Goal: Register for event/course

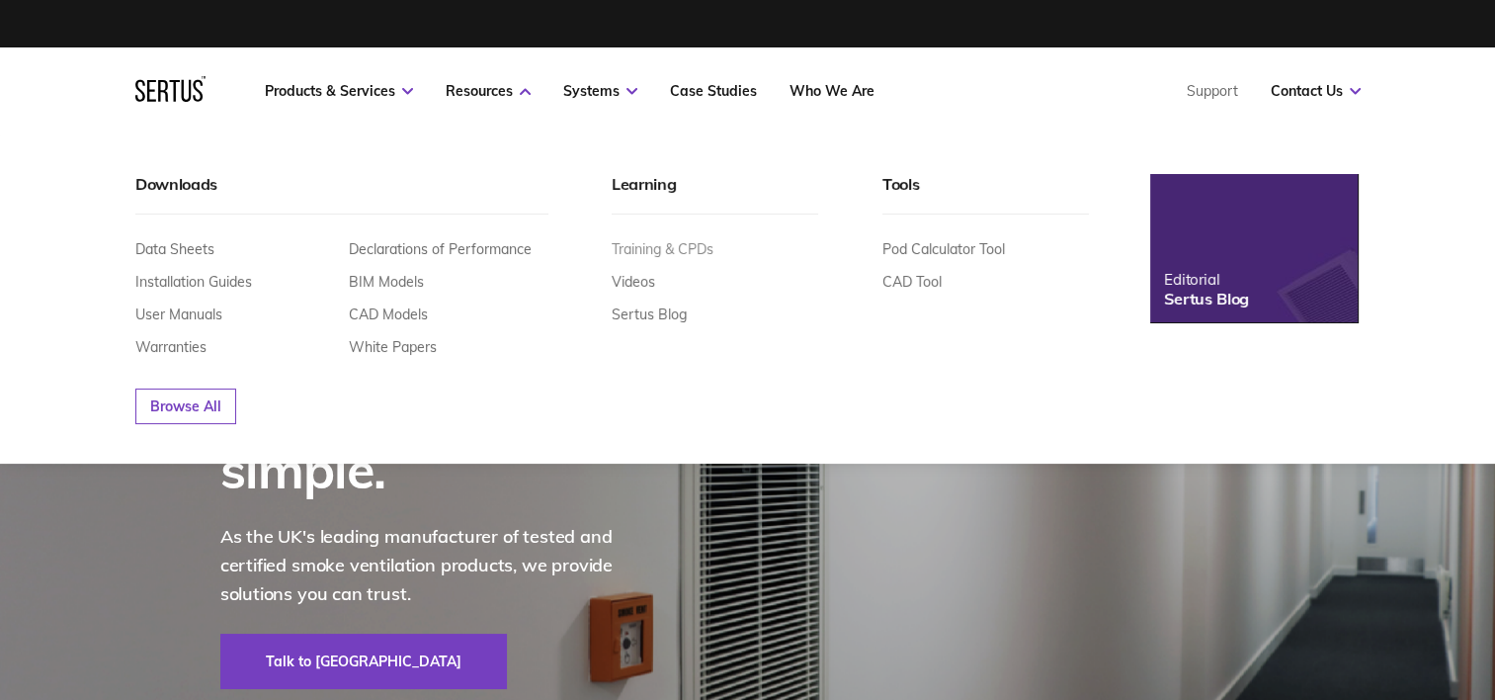
click at [658, 245] on link "Training & CPDs" at bounding box center [663, 249] width 102 height 18
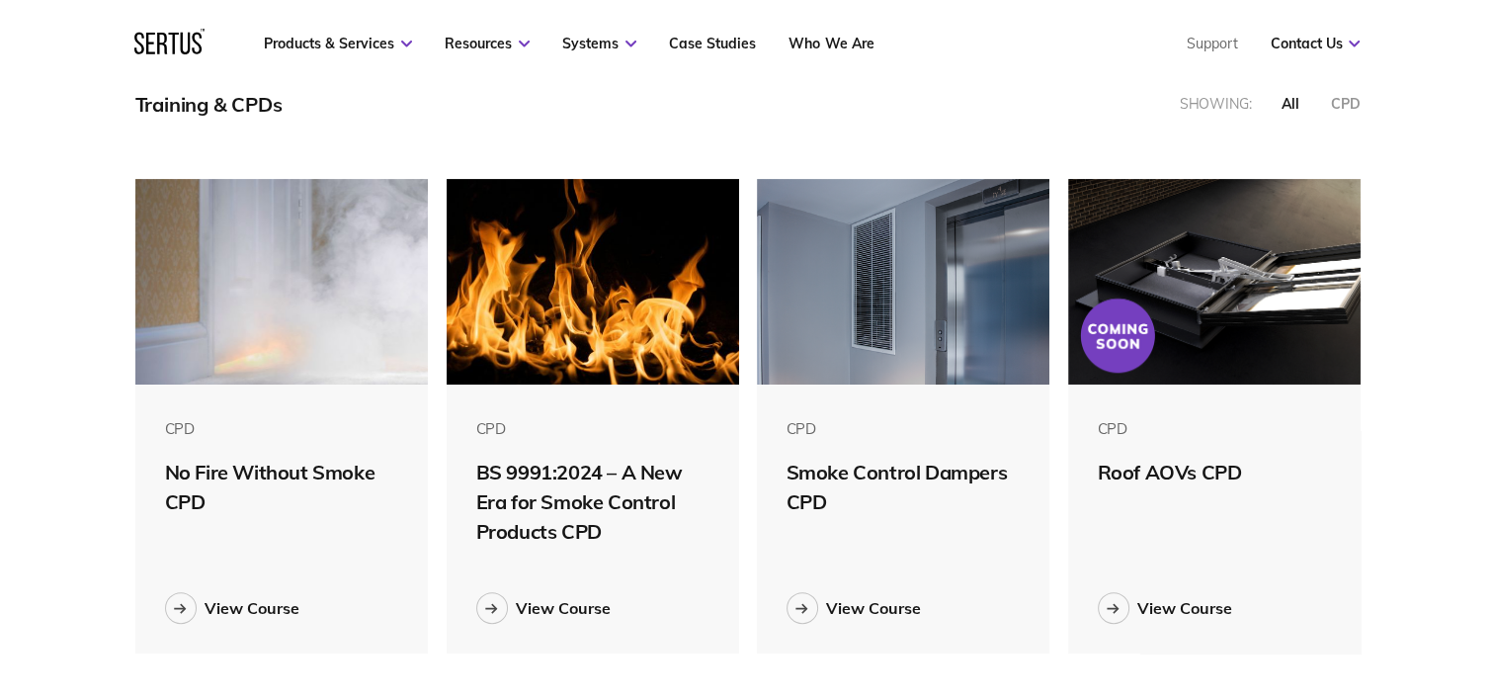
scroll to position [593, 0]
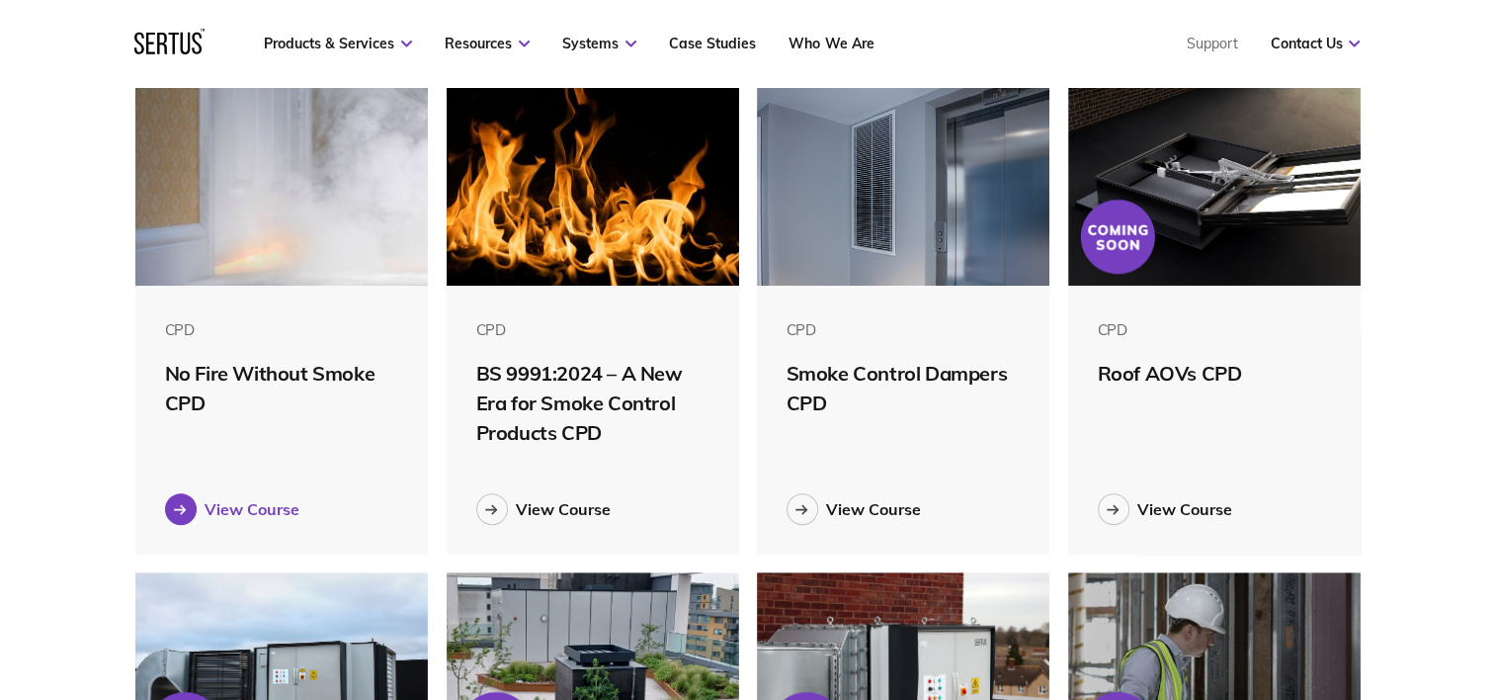
click at [183, 509] on icon at bounding box center [179, 509] width 11 height 0
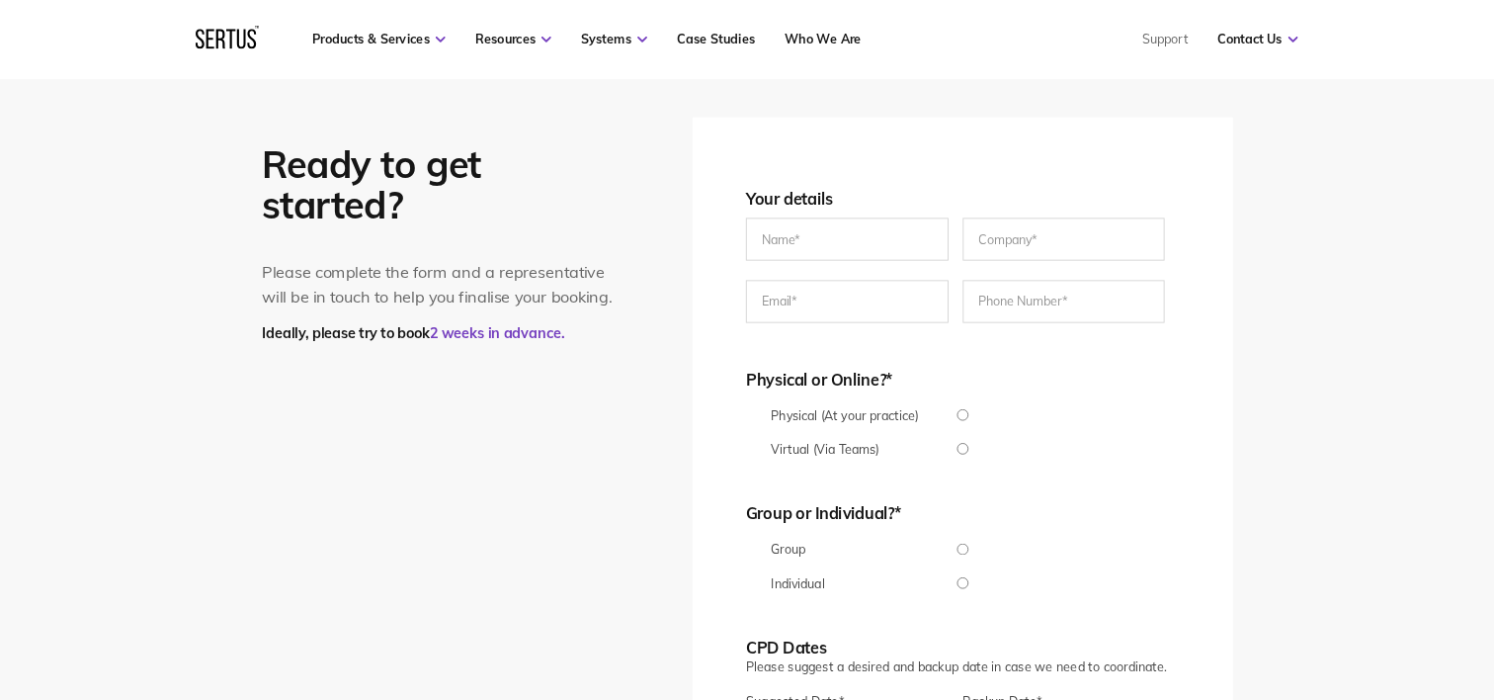
scroll to position [3525, 0]
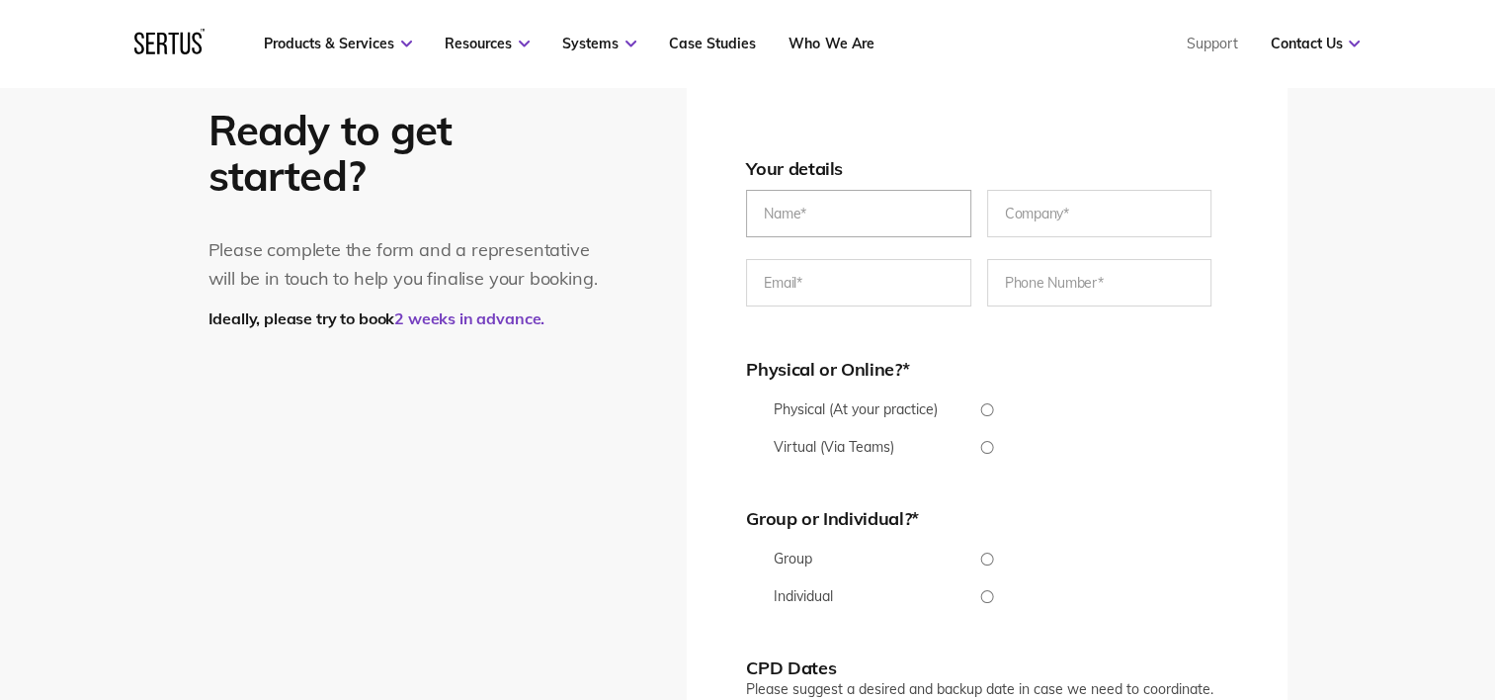
click at [801, 221] on input "text" at bounding box center [858, 213] width 225 height 47
click at [775, 214] on input "text" at bounding box center [858, 213] width 225 height 47
click at [838, 217] on input "[PERSON_NAME]" at bounding box center [858, 213] width 225 height 47
type input "[PERSON_NAME]"
click at [1044, 207] on input "text" at bounding box center [1099, 213] width 225 height 47
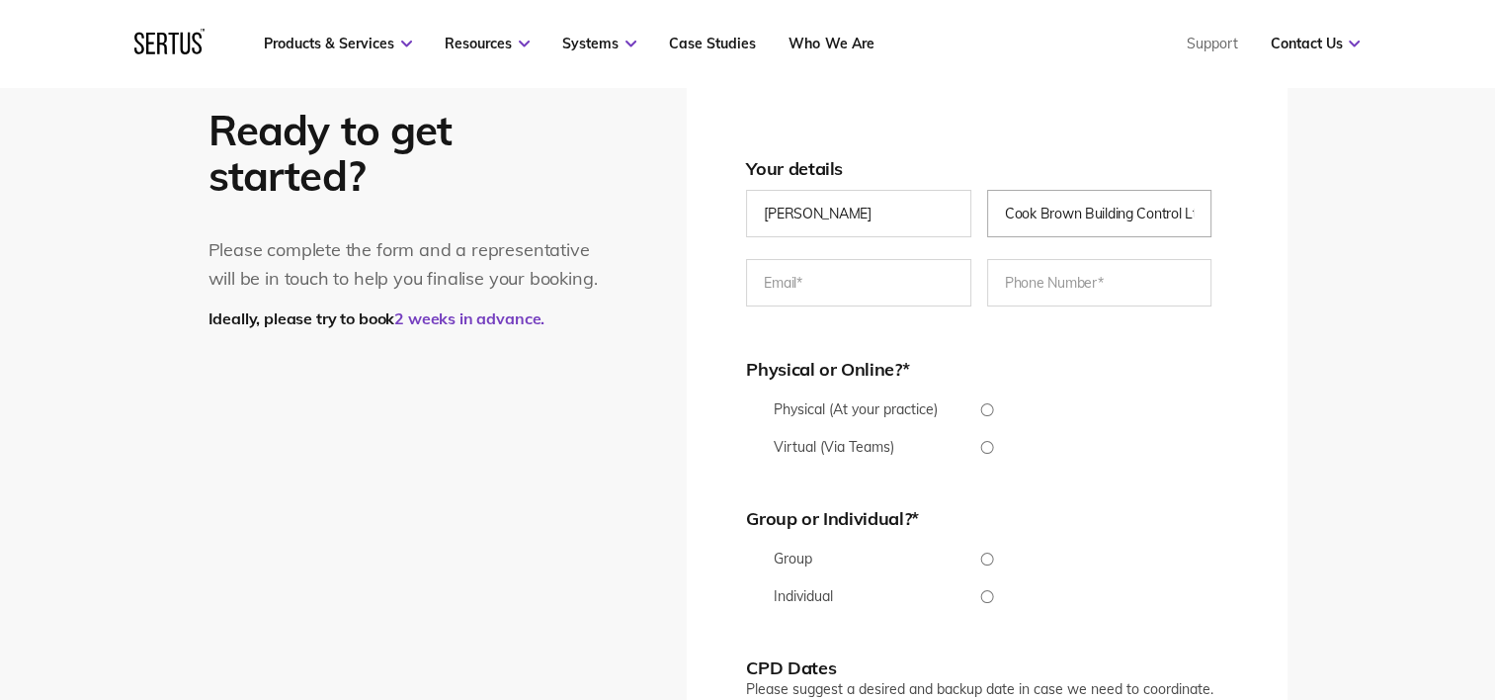
scroll to position [0, 8]
type input "Cook Brown Building Control Ltd"
click at [780, 294] on input "email" at bounding box center [858, 282] width 225 height 47
type input "[EMAIL_ADDRESS][PERSON_NAME][DOMAIN_NAME]"
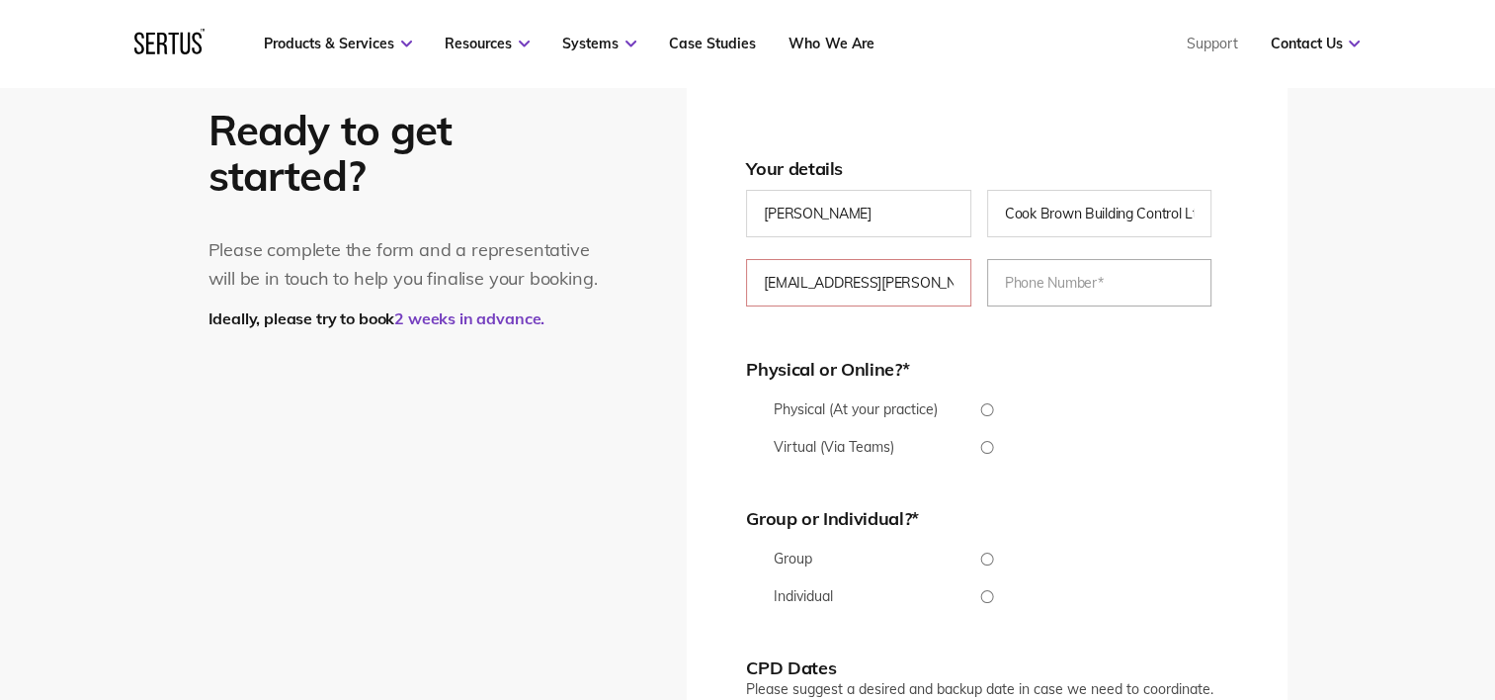
type input "[PHONE_NUMBER]"
click at [987, 414] on input "Physical (At your practice)" at bounding box center [986, 409] width 481 height 13
radio input "true"
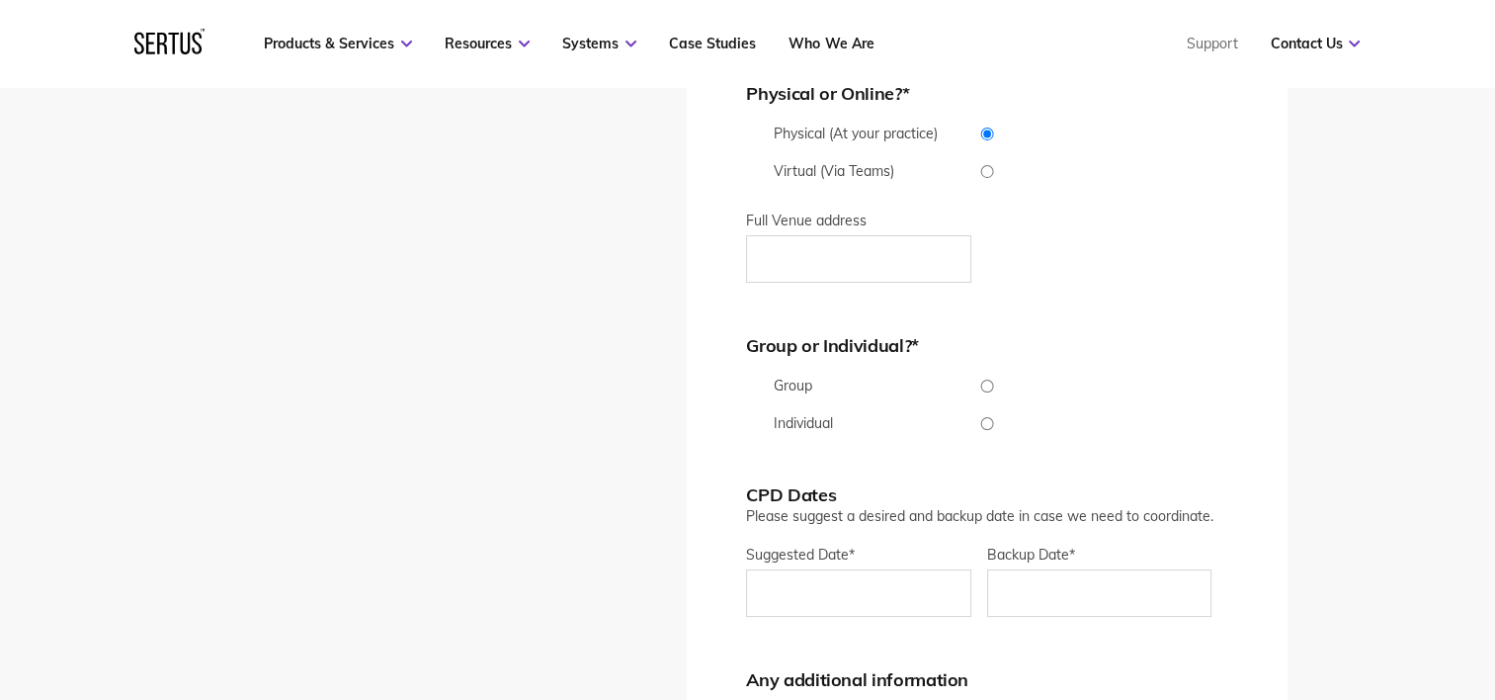
scroll to position [3822, 0]
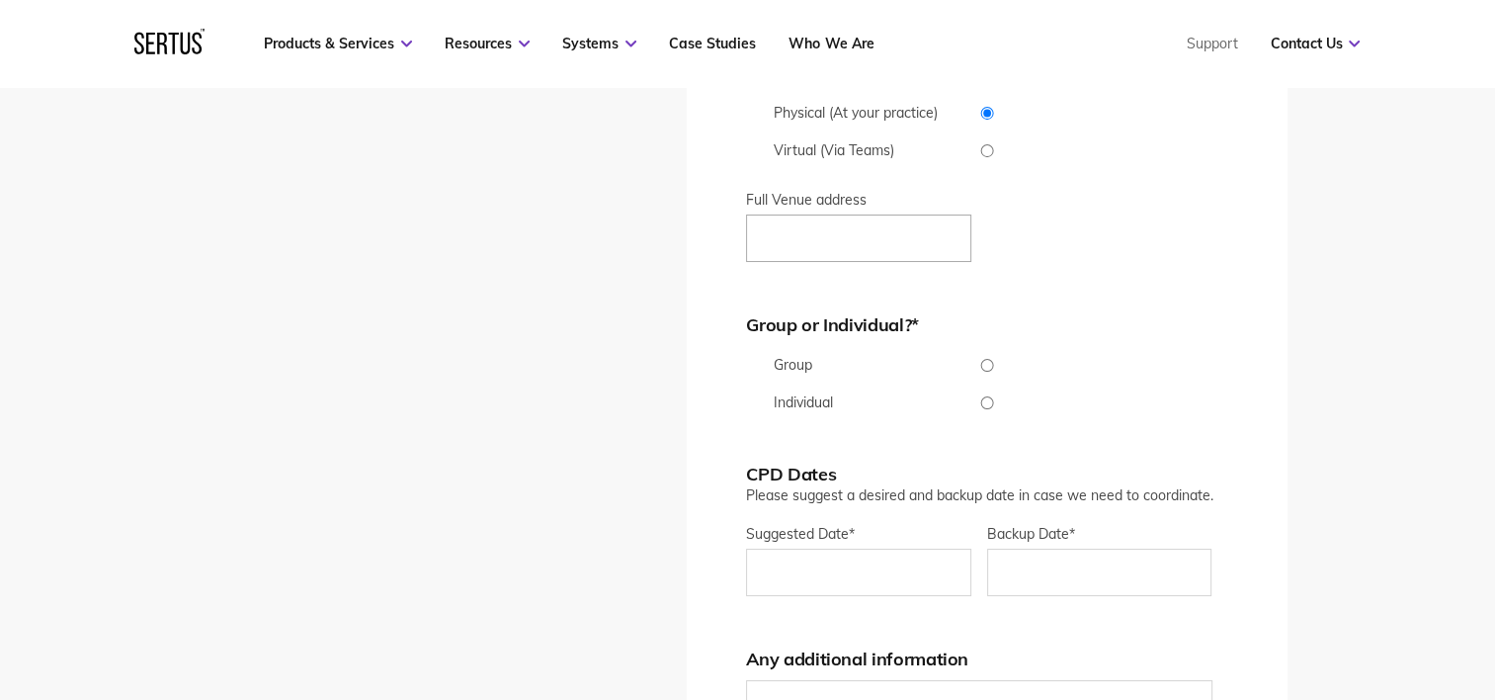
click at [803, 243] on input "Full Venue address" at bounding box center [858, 237] width 225 height 47
type input "TBC but hotel adjacent [GEOGRAPHIC_DATA]"
click at [922, 240] on input "TBC but hotel adjacent [GEOGRAPHIC_DATA]" at bounding box center [858, 237] width 225 height 47
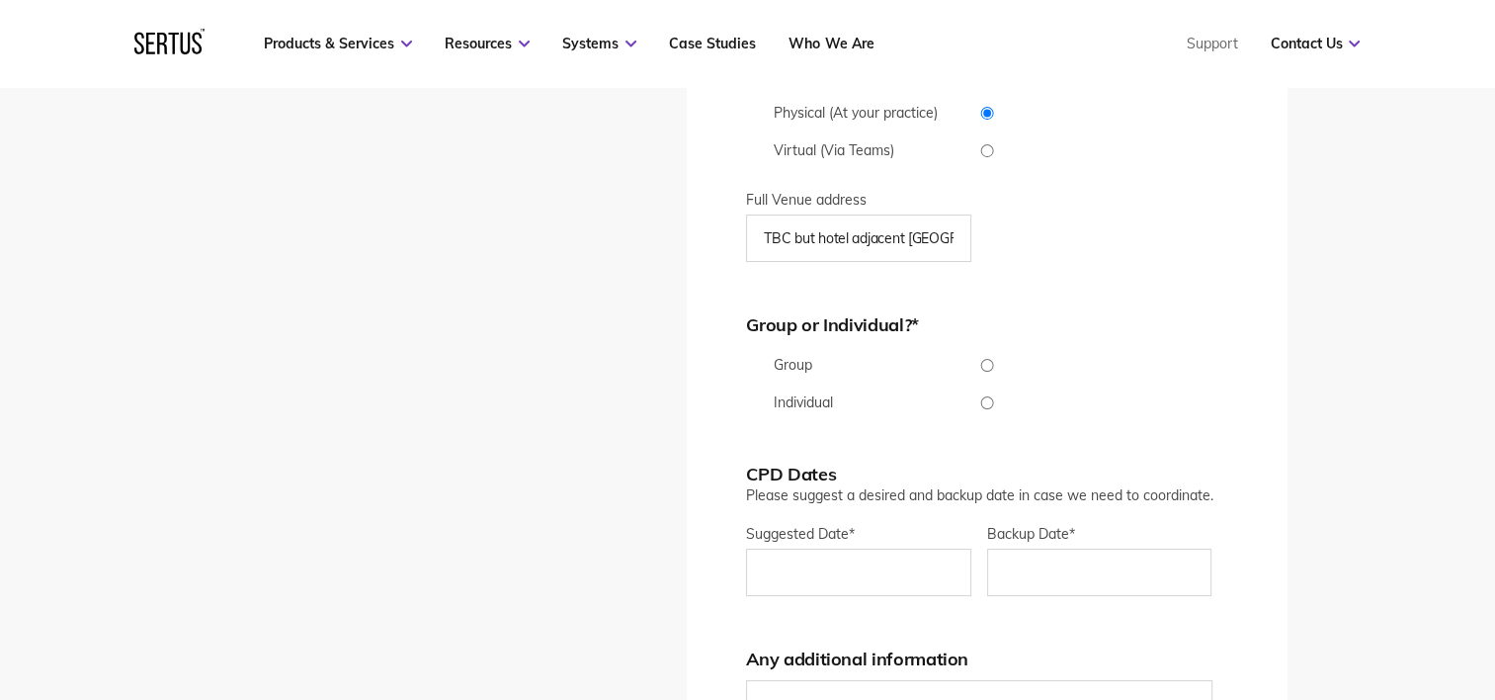
click at [984, 365] on input "Group" at bounding box center [986, 365] width 481 height 13
radio input "true"
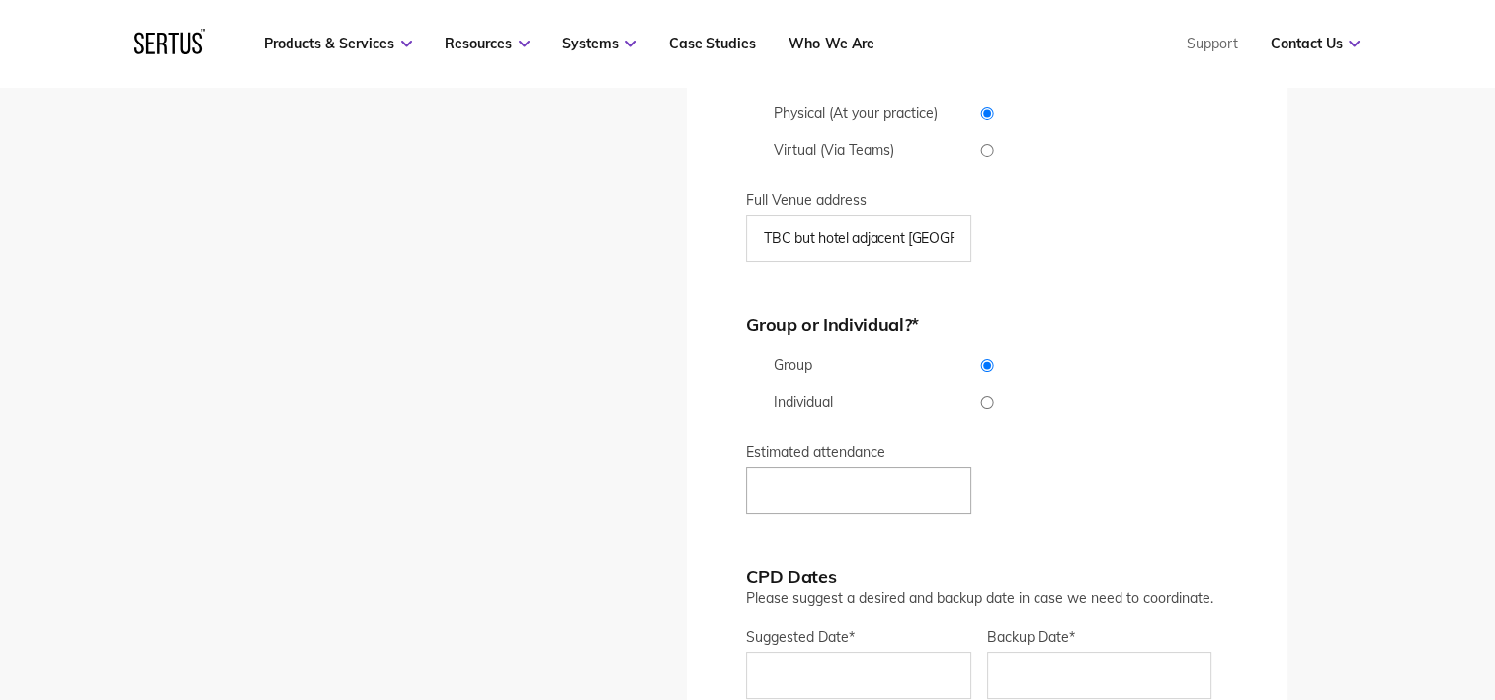
click at [834, 488] on input "Estimated attendance" at bounding box center [858, 489] width 225 height 47
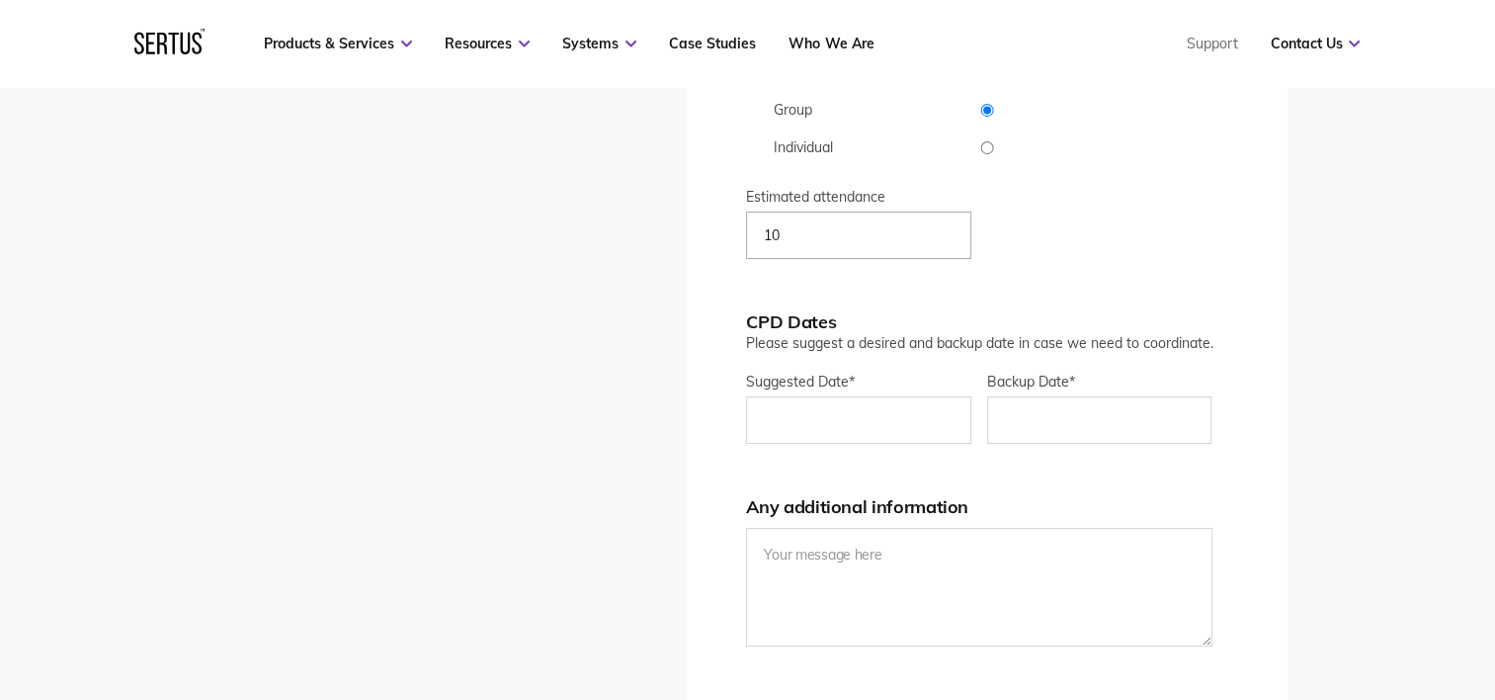
scroll to position [4118, 0]
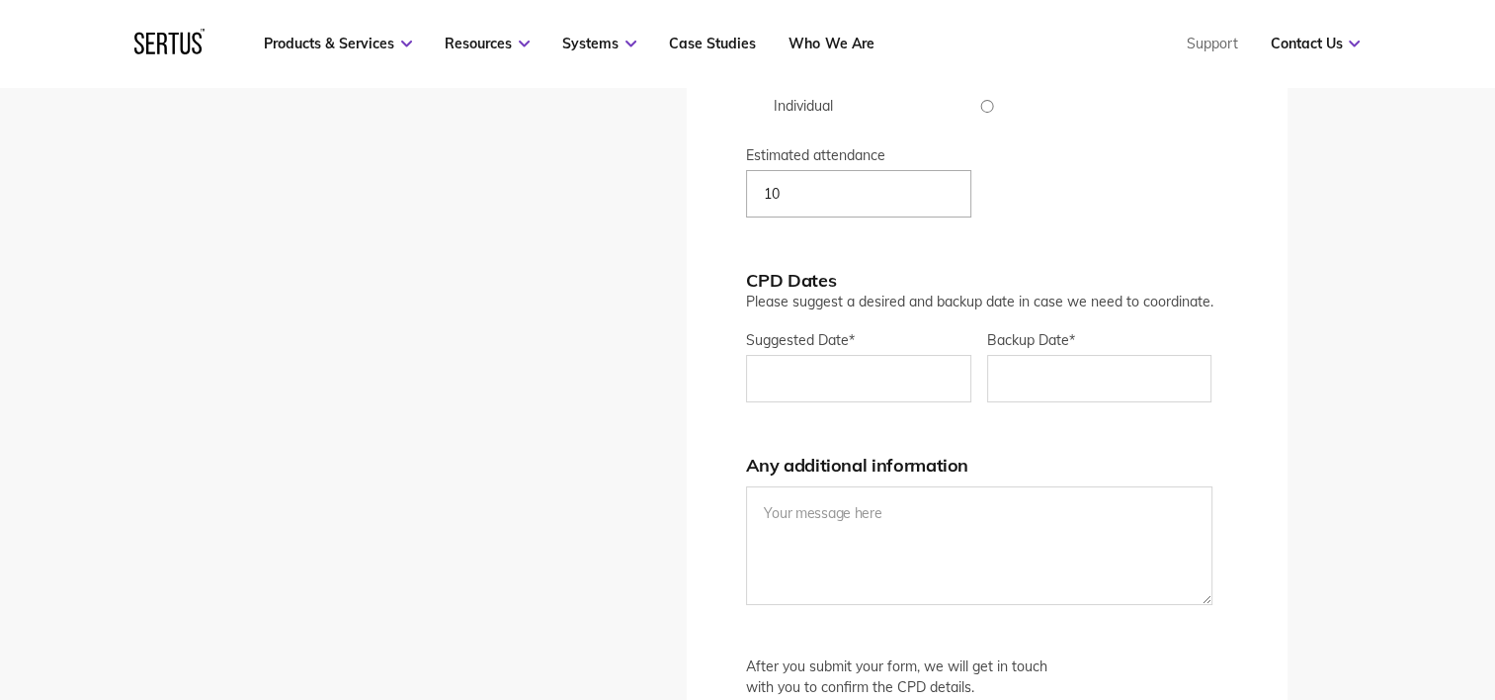
type input "10"
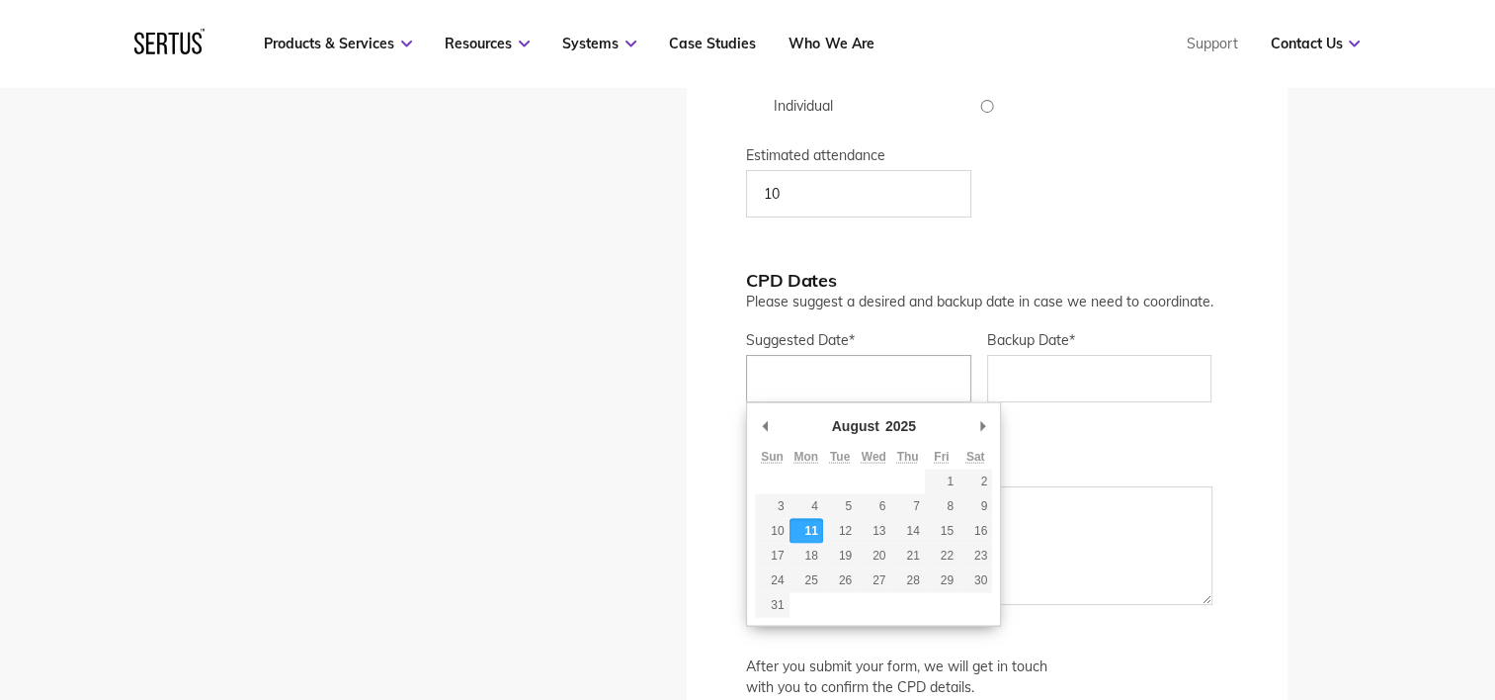
click at [795, 388] on input "Suggested Date *" at bounding box center [858, 378] width 225 height 47
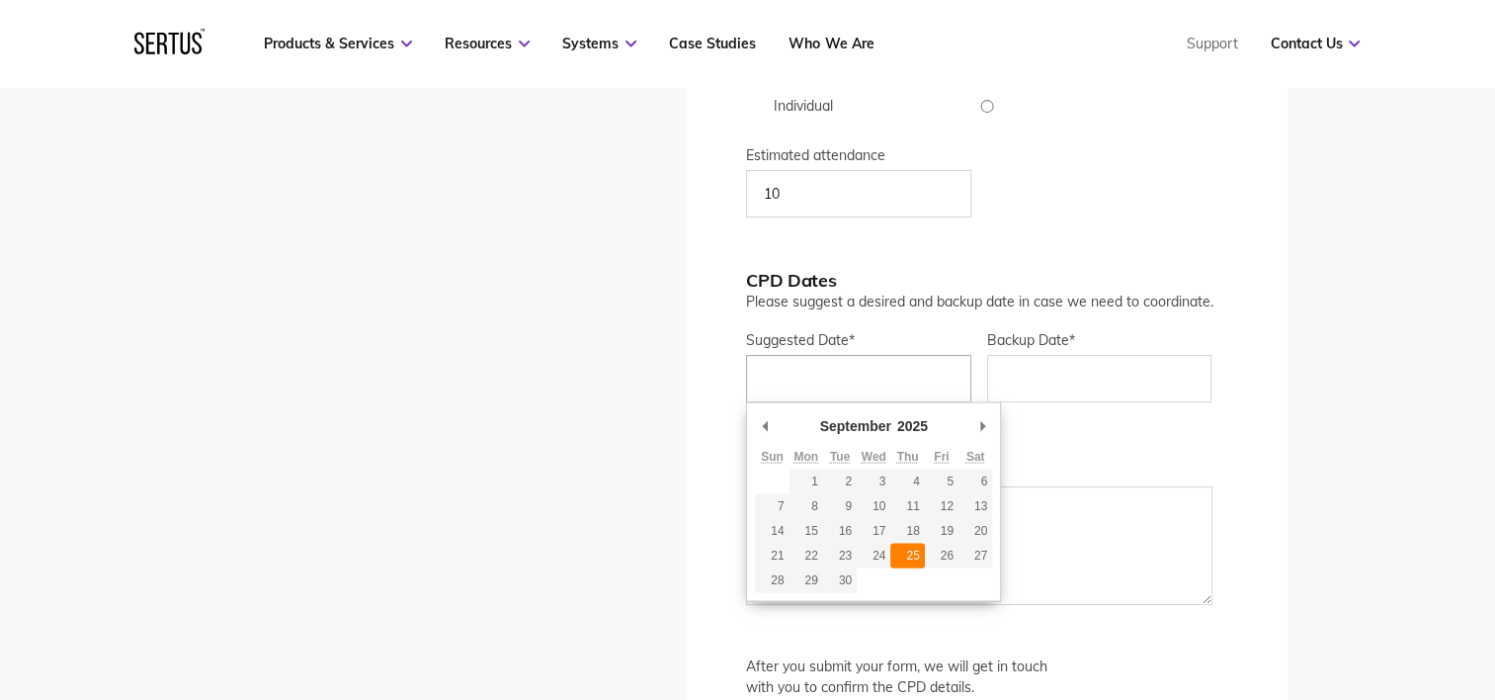
type div "[DATE]"
type input "[DATE]"
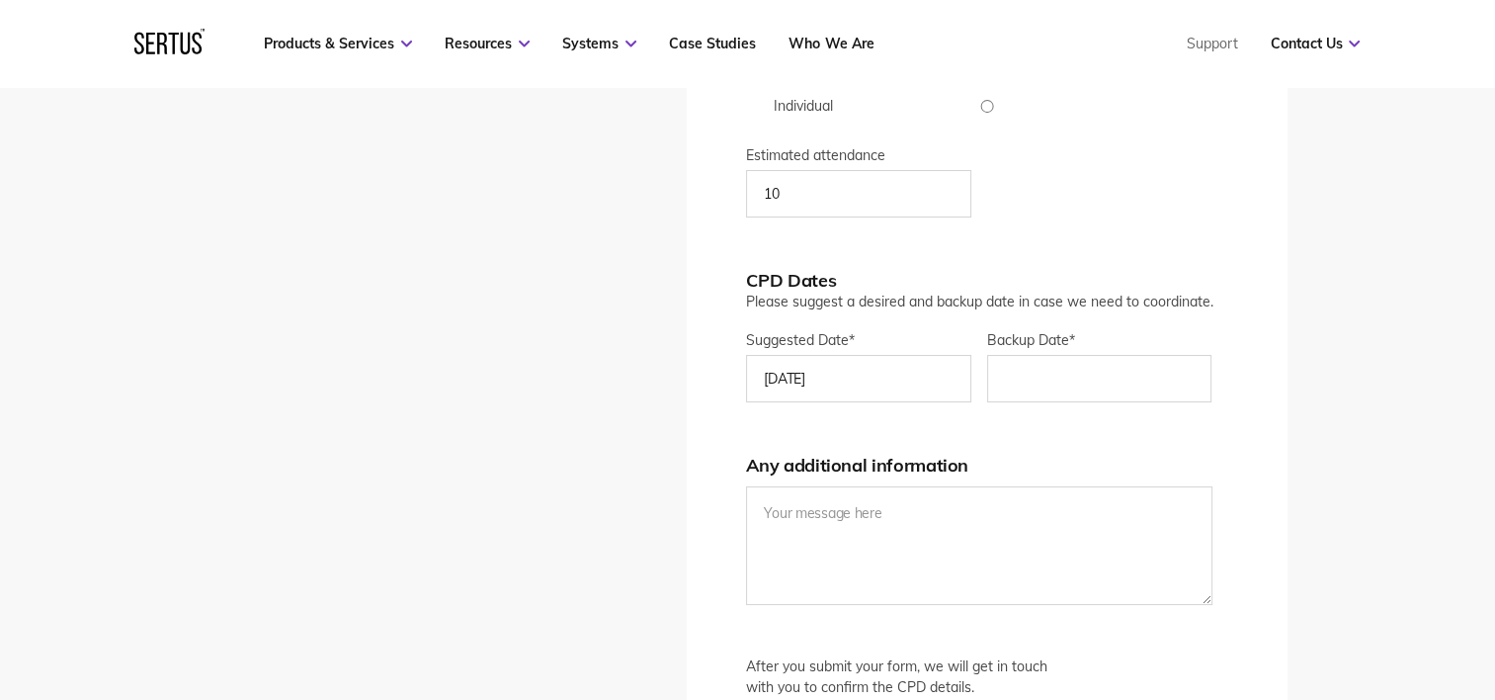
scroll to position [4217, 0]
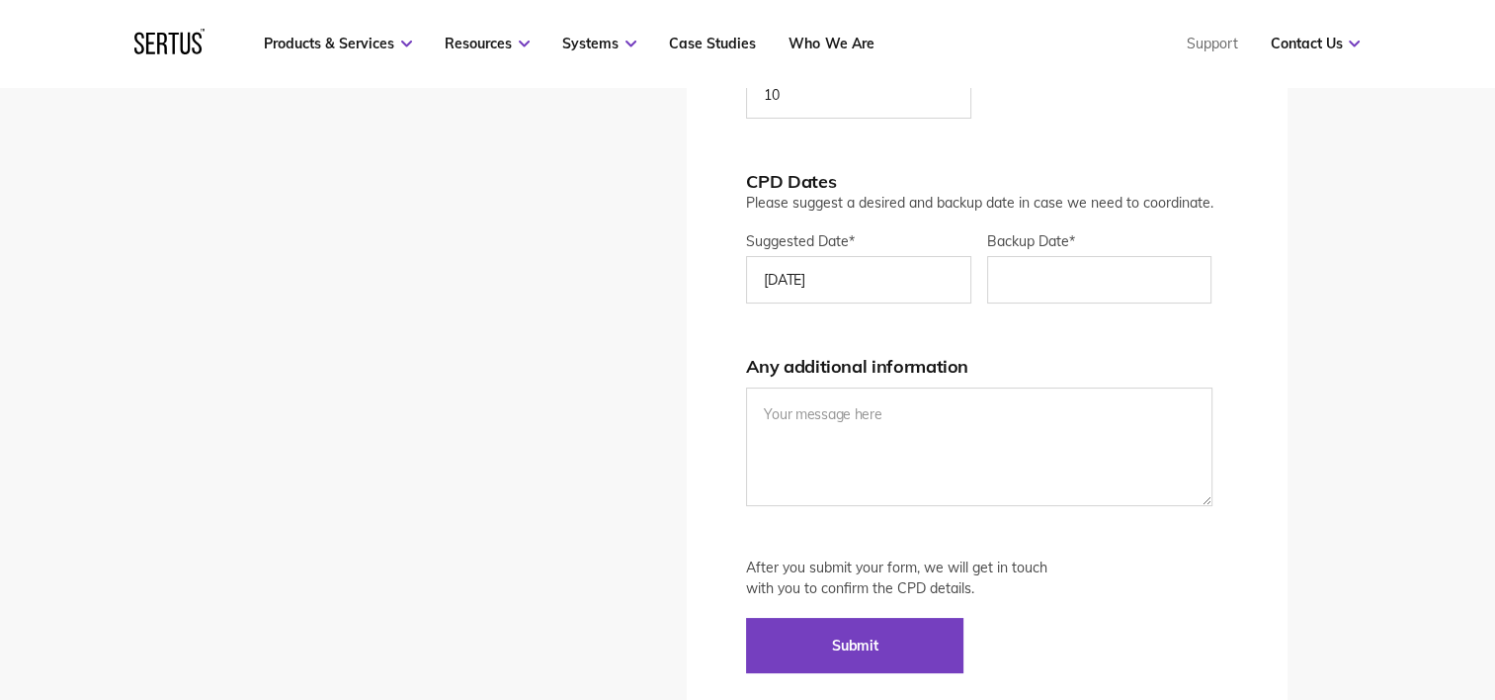
click at [1066, 245] on span "Backup Date*" at bounding box center [1031, 241] width 88 height 18
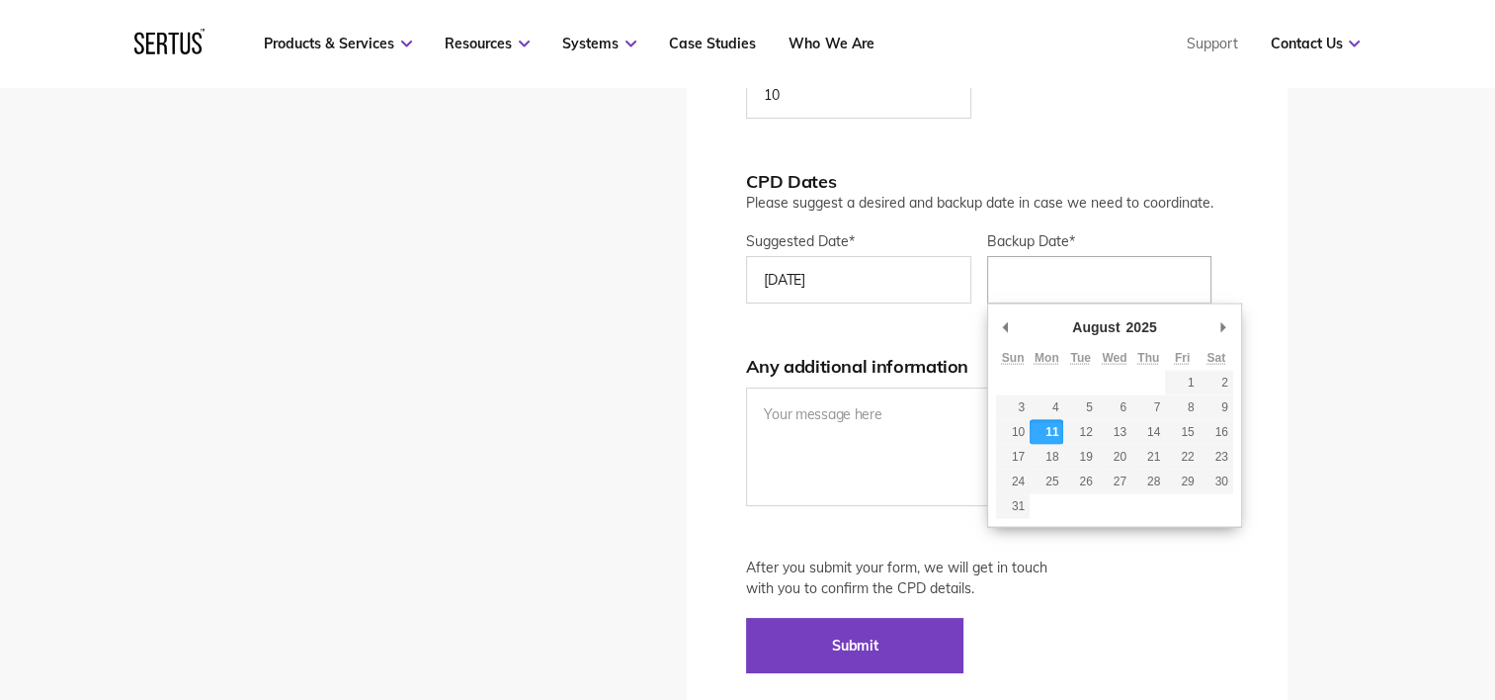
drag, startPoint x: 1066, startPoint y: 246, endPoint x: 1071, endPoint y: 273, distance: 27.1
click at [1071, 273] on input "Backup Date*" at bounding box center [1099, 279] width 225 height 47
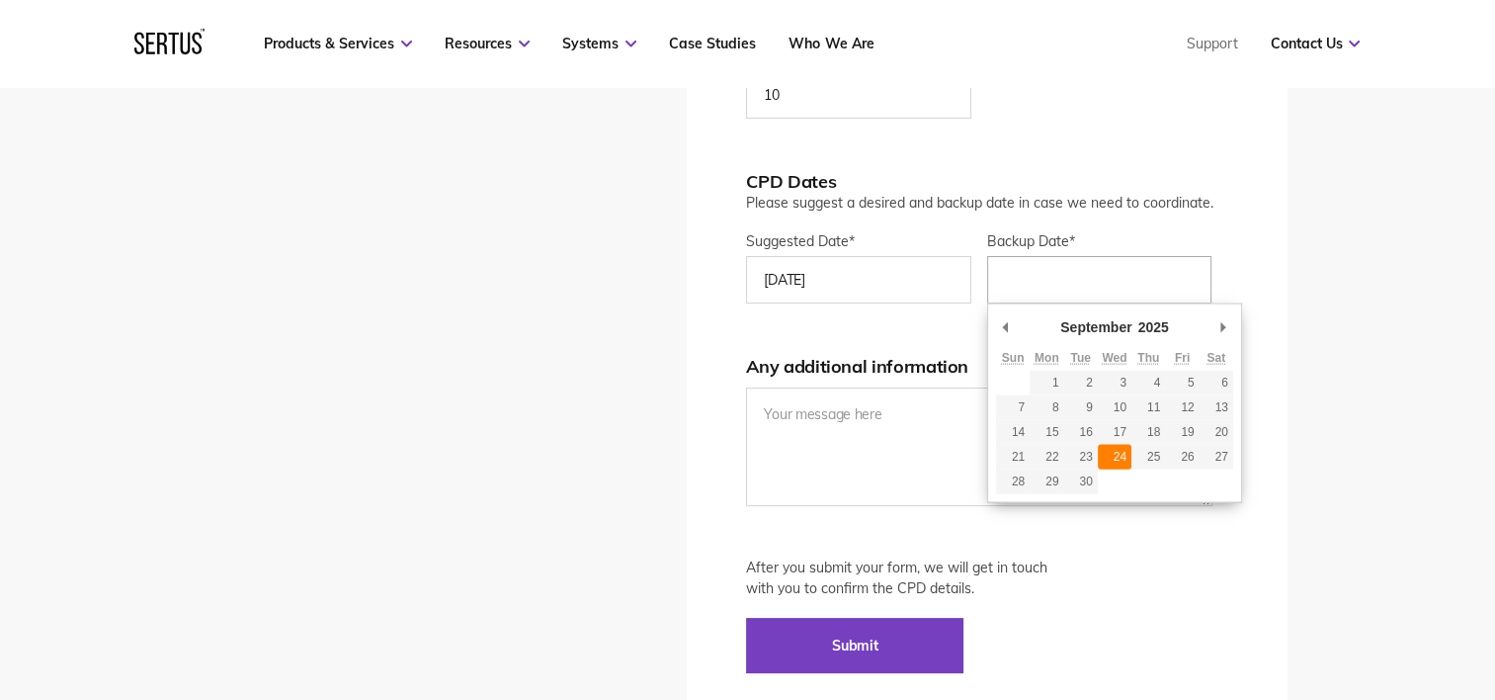
type div "[DATE]"
type input "[DATE]"
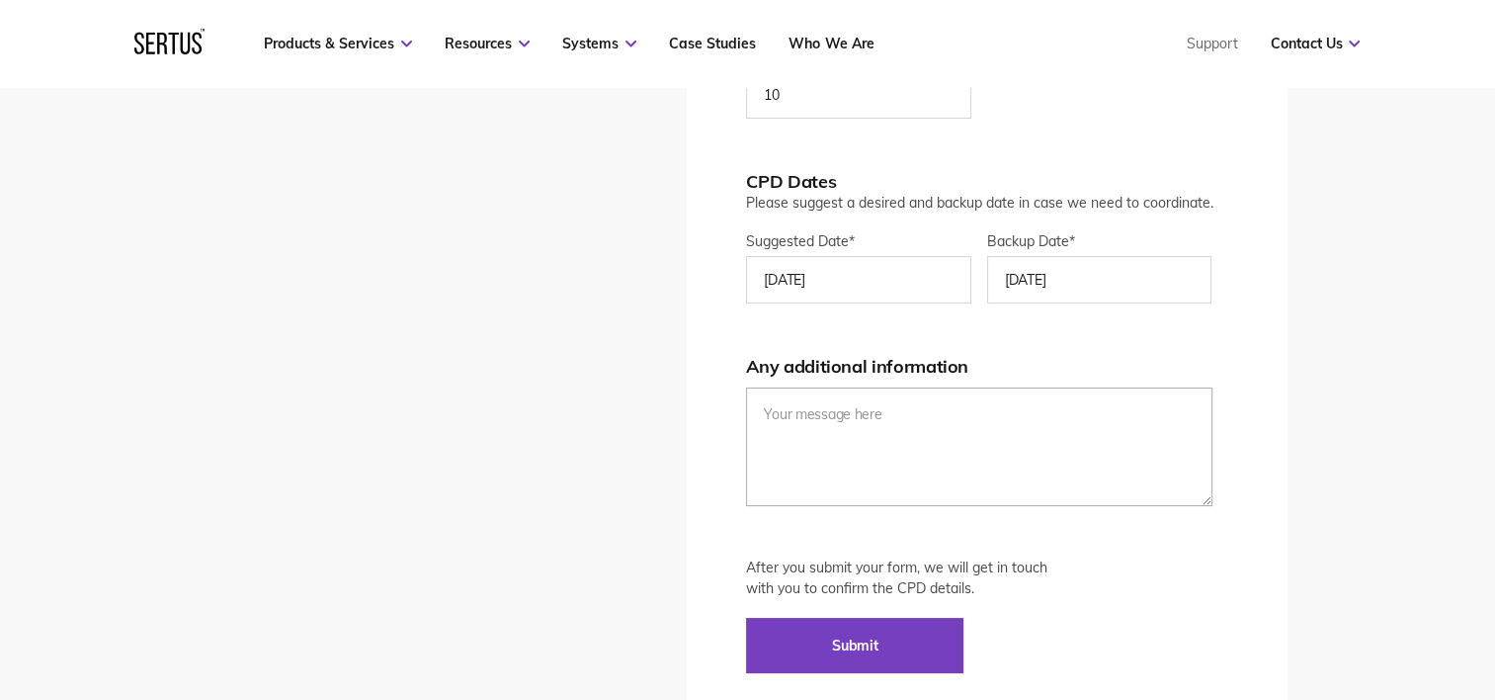
click at [851, 431] on textarea at bounding box center [978, 446] width 465 height 119
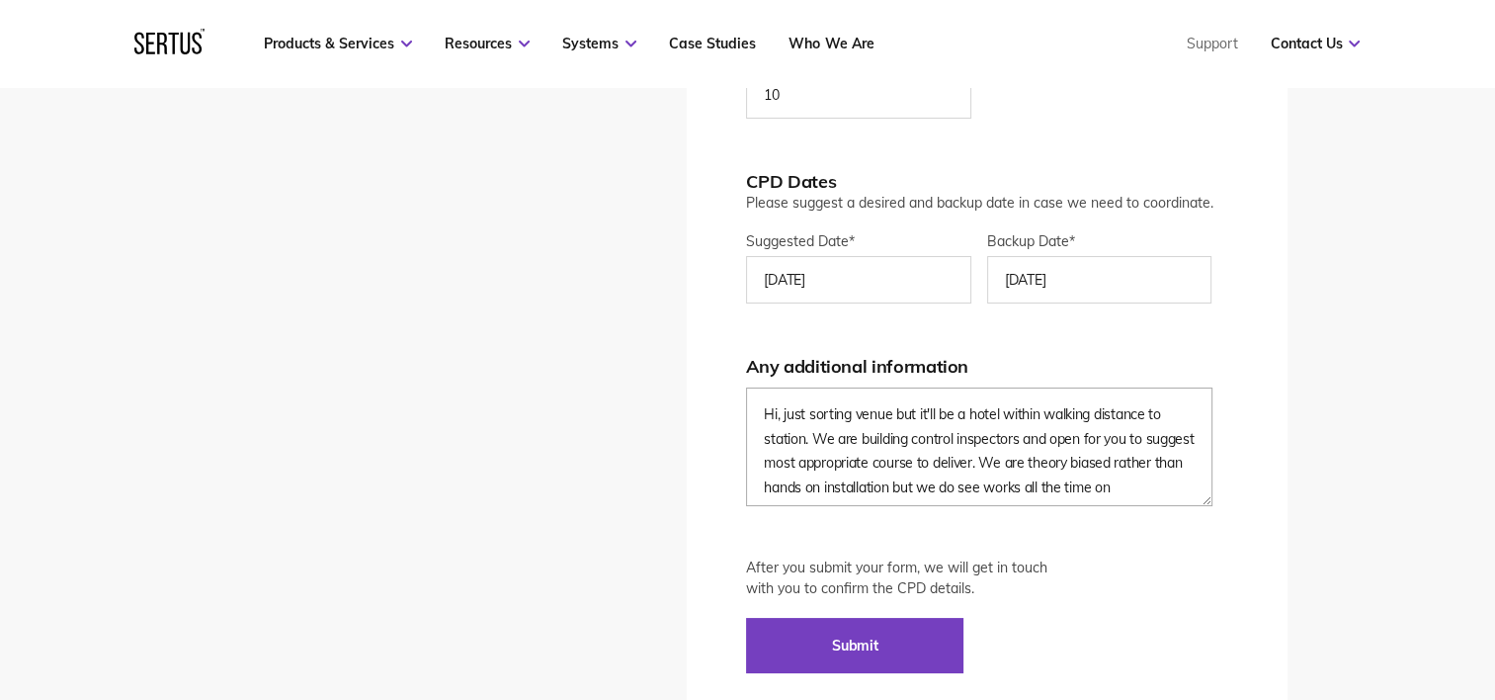
scroll to position [14, 0]
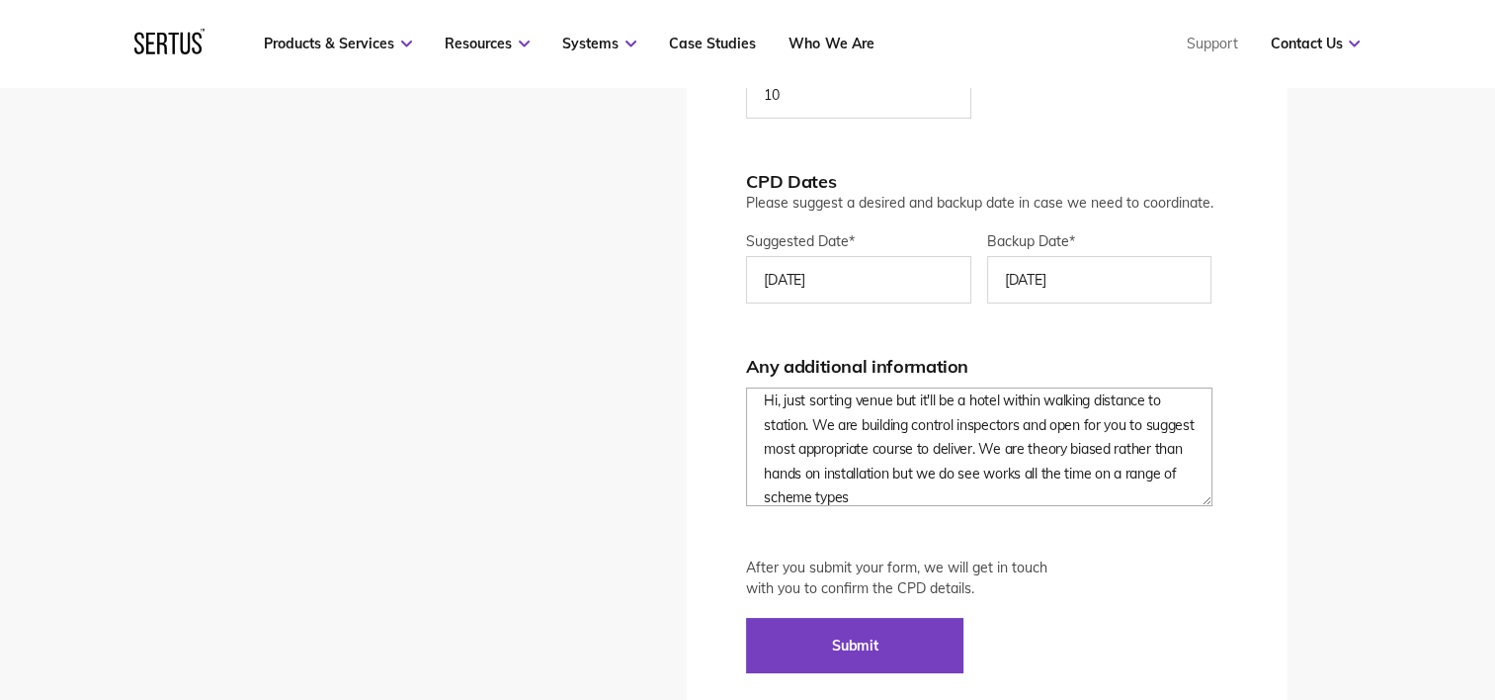
type textarea "Hi, just sorting venue but it'll be a hotel within walking distance to station.…"
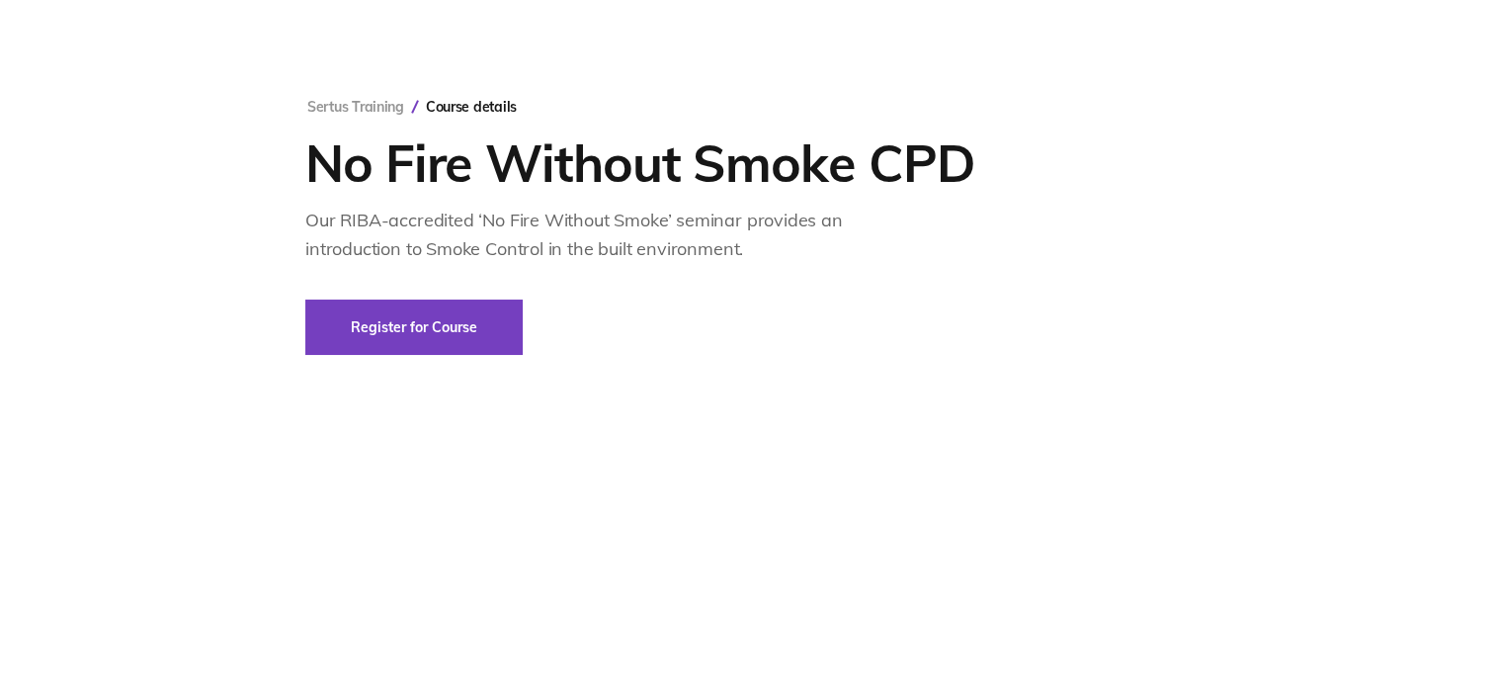
scroll to position [0, 0]
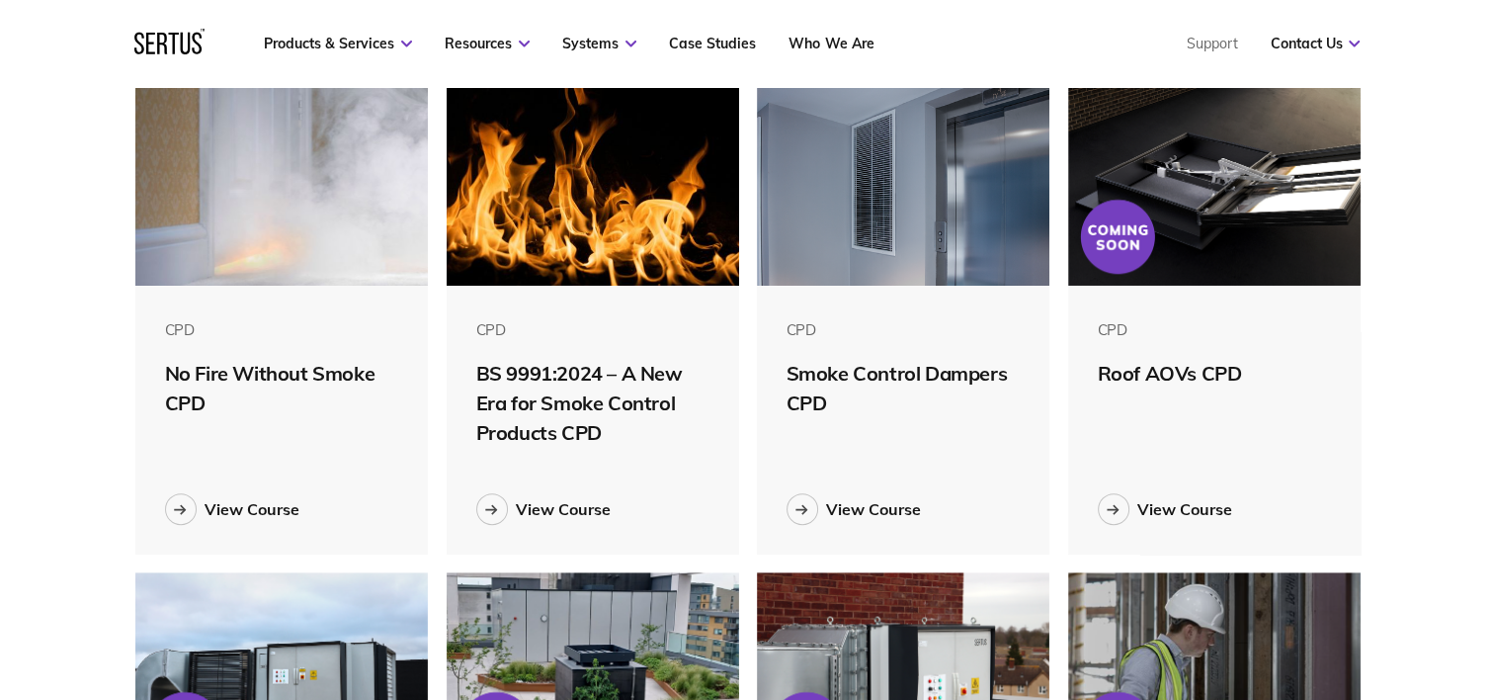
scroll to position [997, 1256]
click at [801, 520] on div at bounding box center [803, 509] width 32 height 32
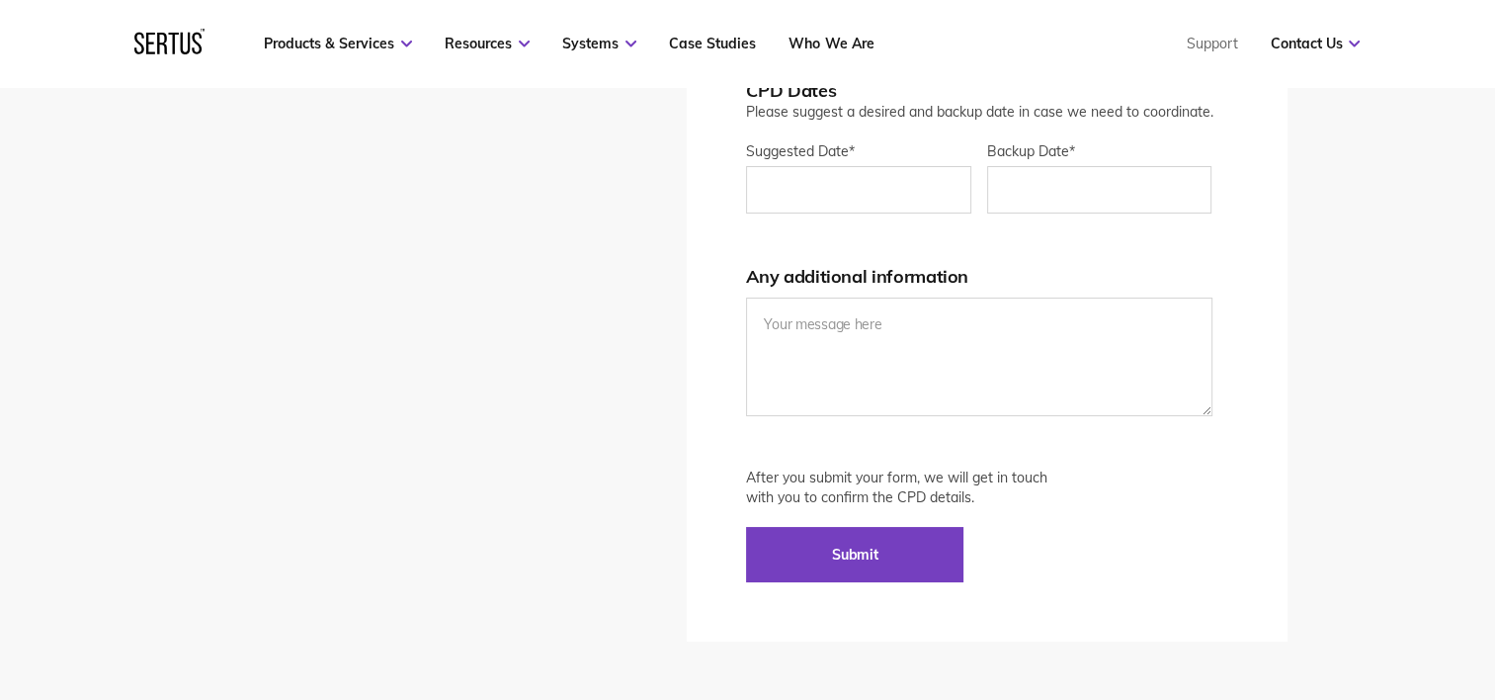
scroll to position [4744, 0]
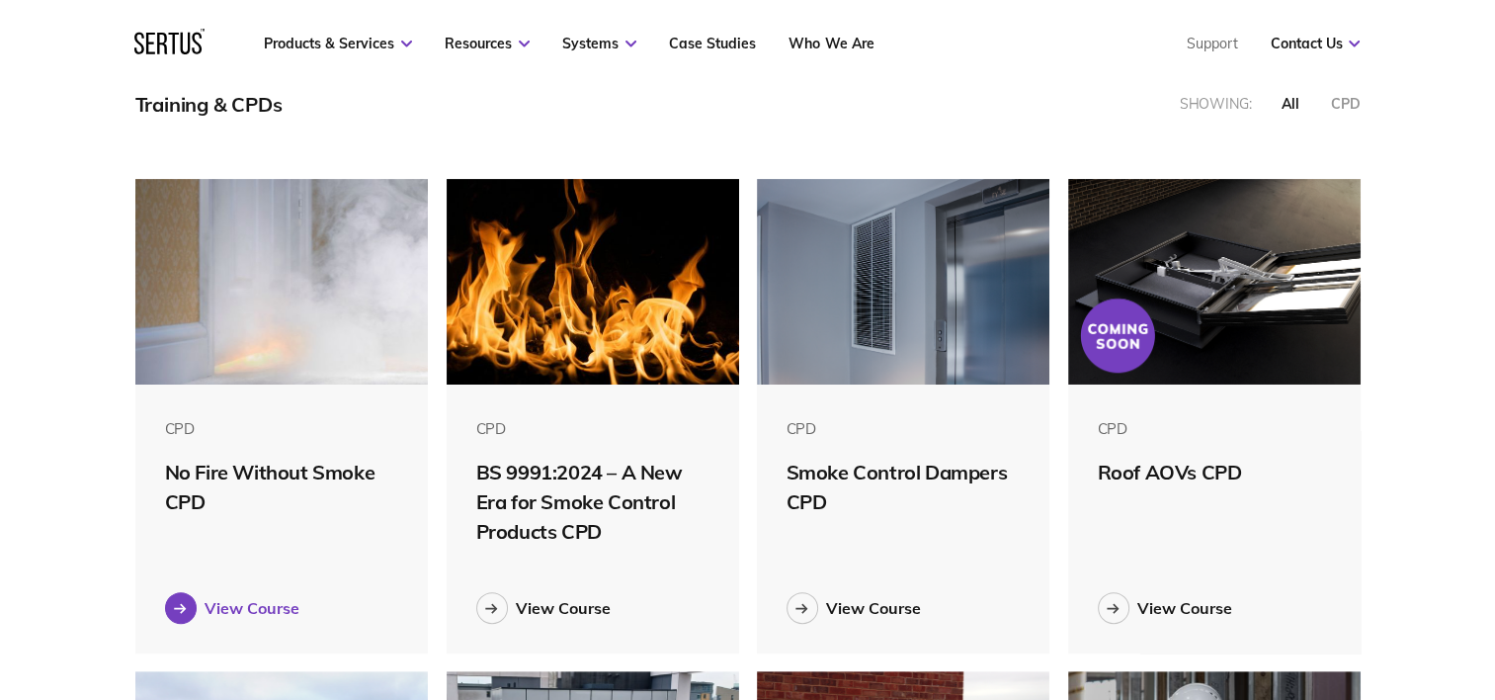
click at [221, 607] on div "View Course" at bounding box center [252, 608] width 95 height 20
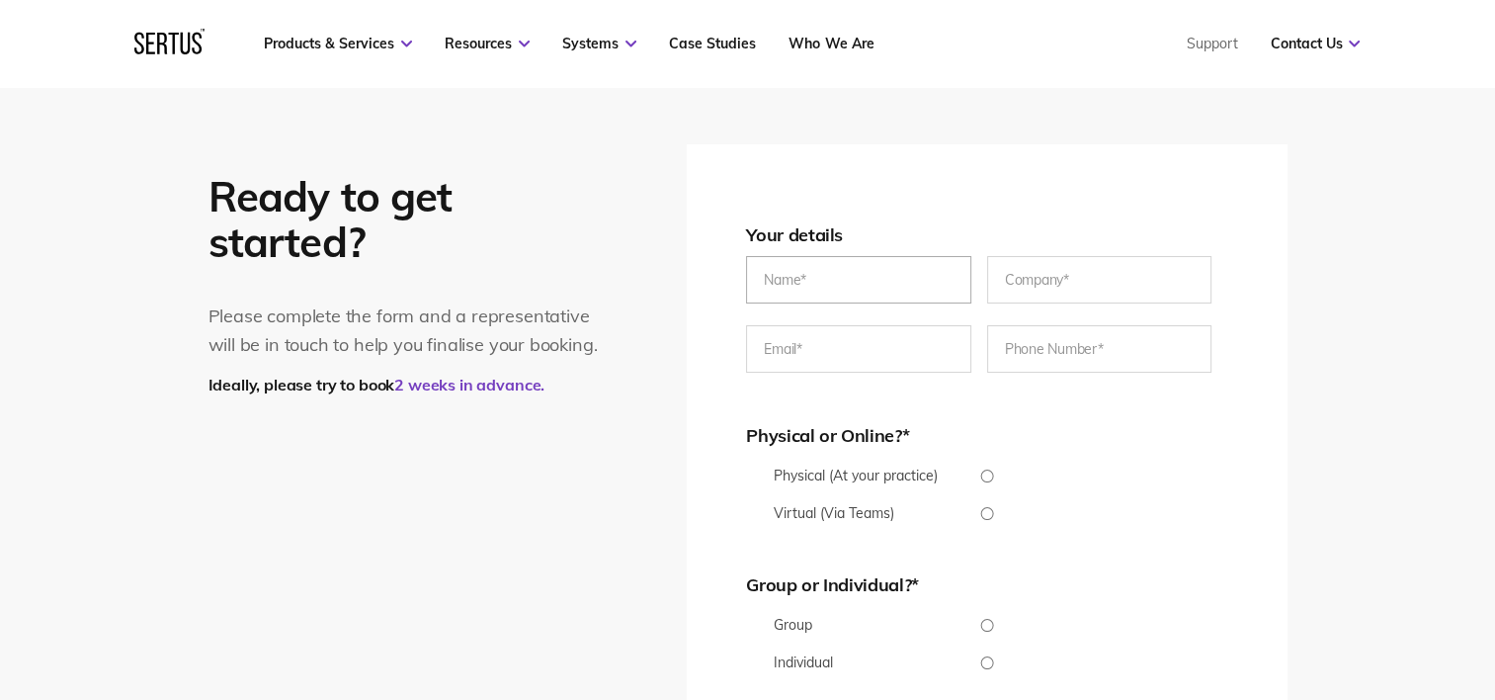
click at [795, 289] on input "text" at bounding box center [858, 279] width 225 height 47
type input "[PERSON_NAME]"
type input "Cook Brown Building Control Ltd"
type input "[EMAIL_ADDRESS][PERSON_NAME][DOMAIN_NAME]"
type input "[PHONE_NUMBER]"
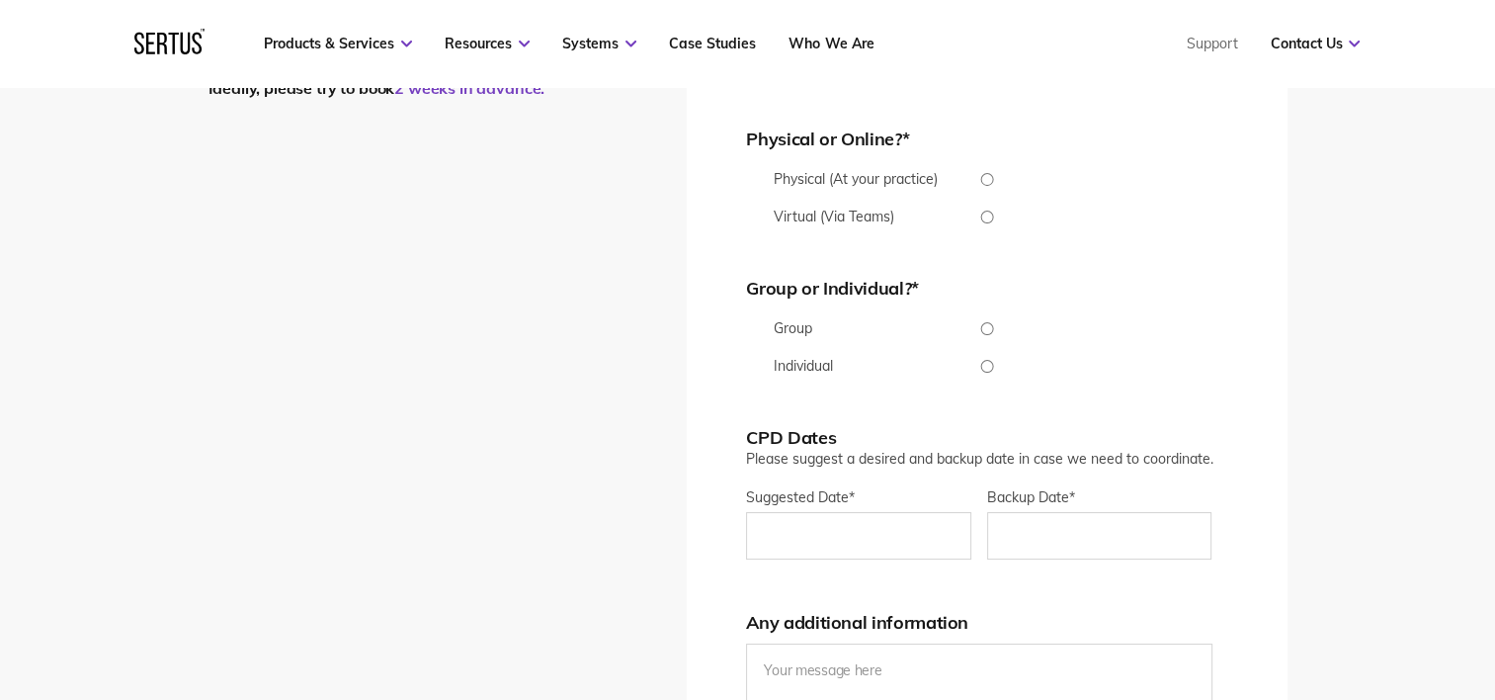
click at [990, 180] on input "Physical (At your practice)" at bounding box center [986, 179] width 481 height 13
radio input "true"
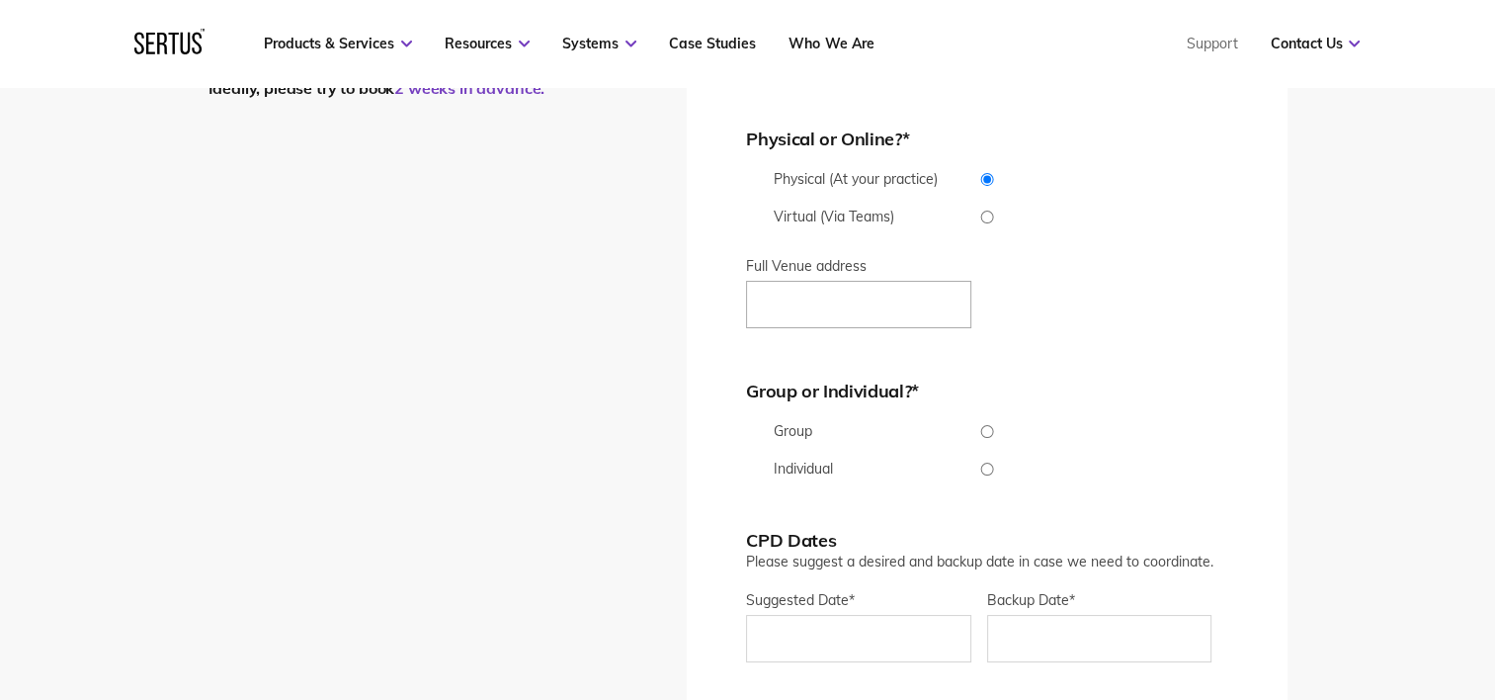
click at [850, 298] on input "Full Venue address" at bounding box center [858, 304] width 225 height 47
type input "TBC but hotel adjacent [GEOGRAPHIC_DATA]"
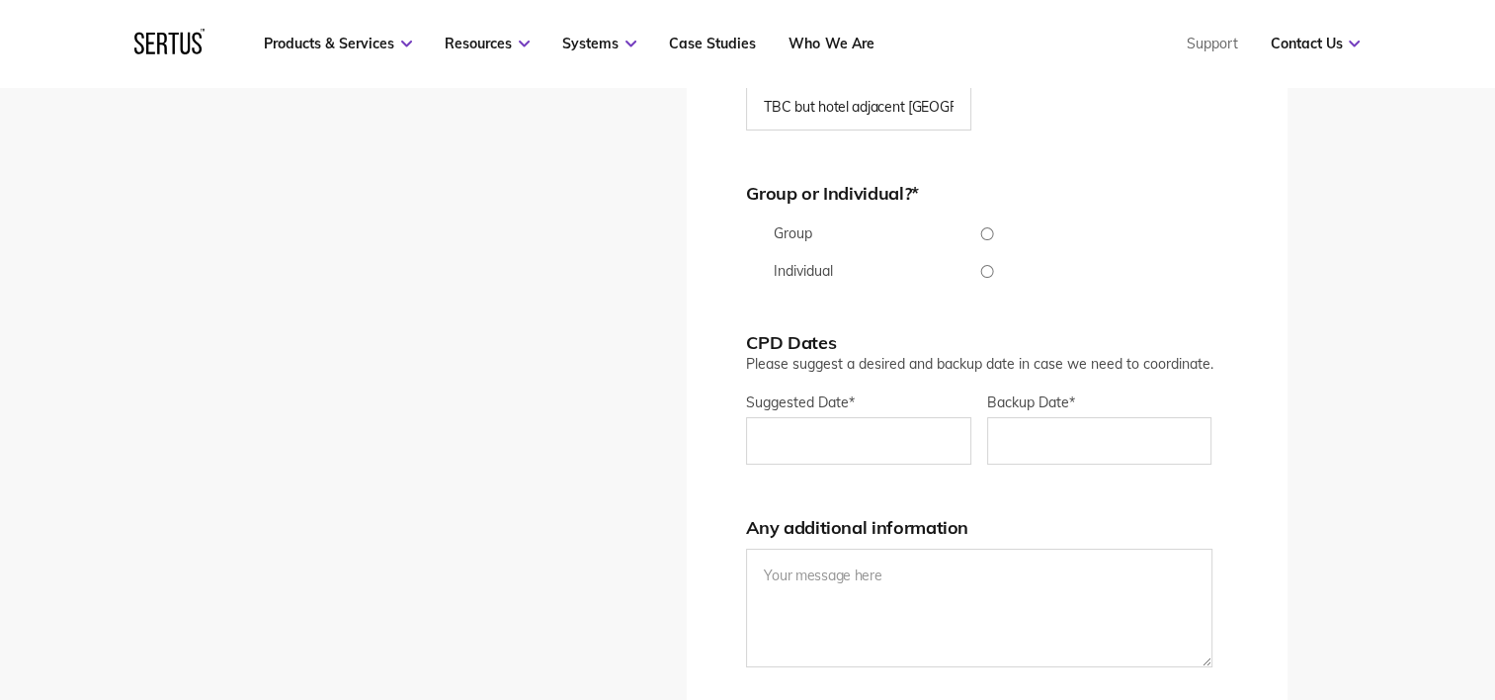
click at [987, 241] on ul "Group Individual" at bounding box center [986, 251] width 481 height 55
click at [980, 221] on form "Your details [PERSON_NAME] Brown Building Control Ltd [PERSON_NAME][EMAIL_ADDRE…" at bounding box center [986, 281] width 481 height 1105
click at [990, 229] on input "Group" at bounding box center [986, 233] width 481 height 13
radio input "true"
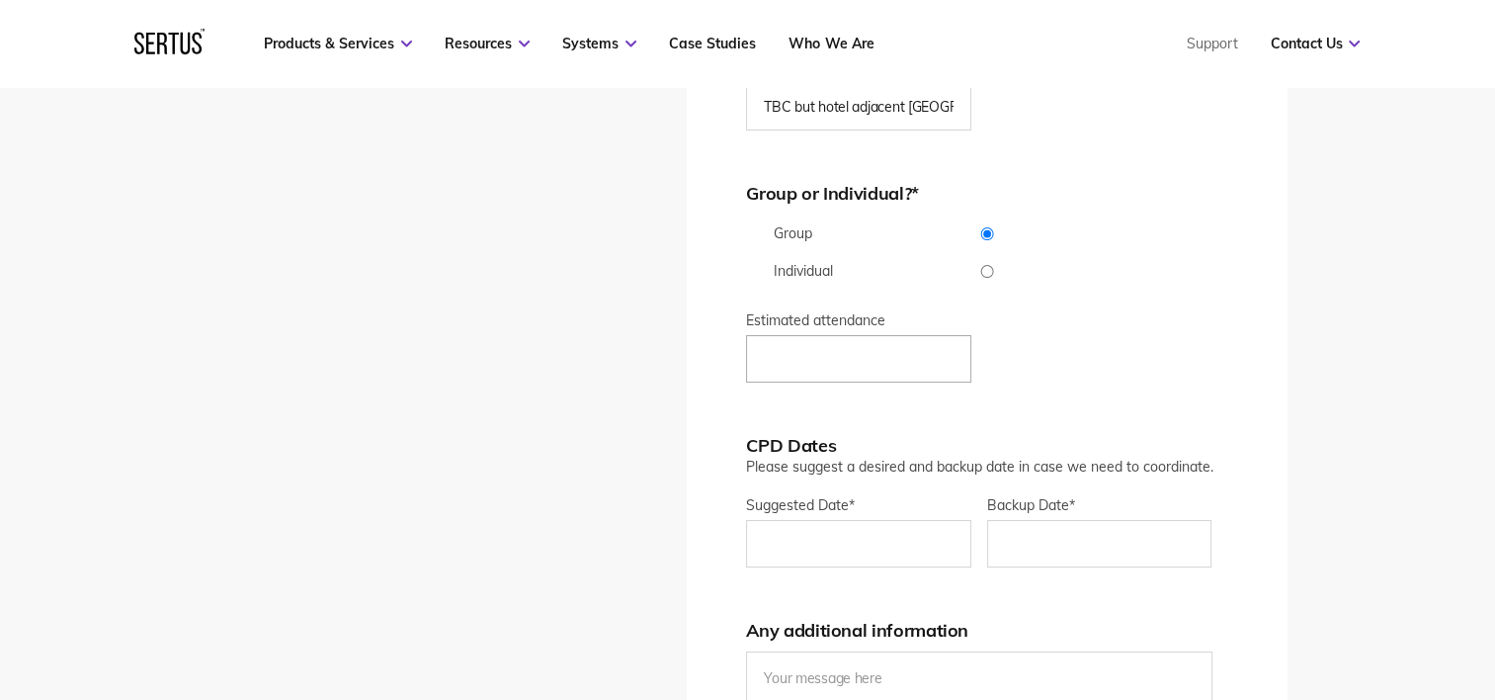
click at [876, 357] on input "Estimated attendance" at bounding box center [858, 358] width 225 height 47
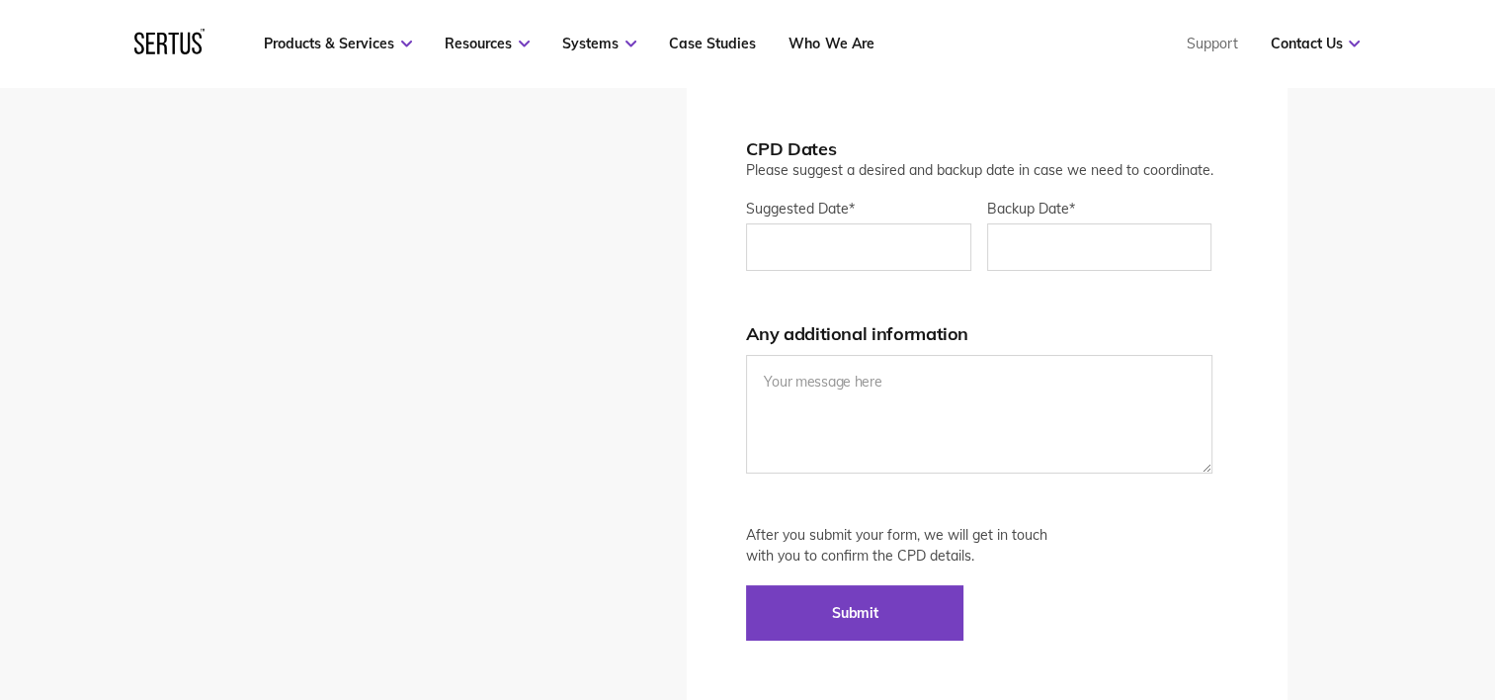
type input "10"
click at [829, 241] on input "Suggested Date *" at bounding box center [858, 246] width 225 height 47
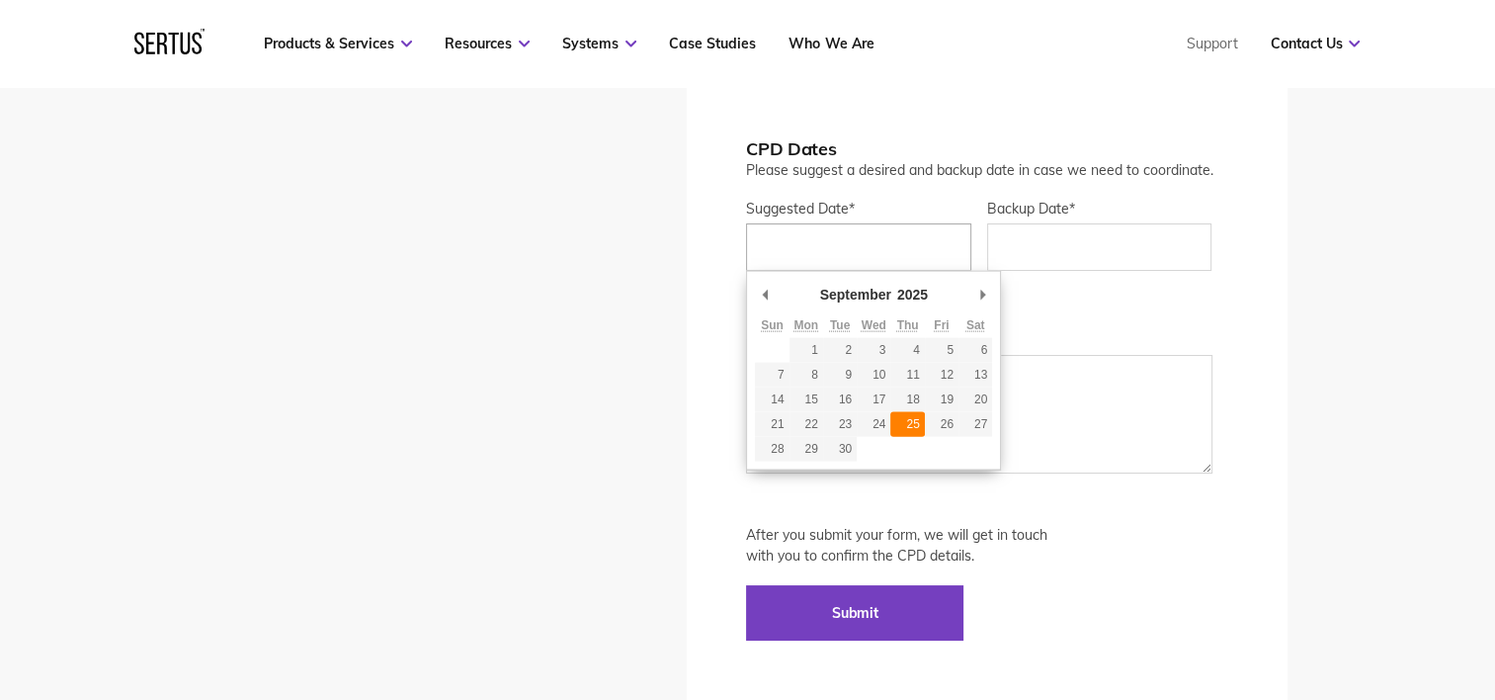
type div "[DATE]"
type input "[DATE]"
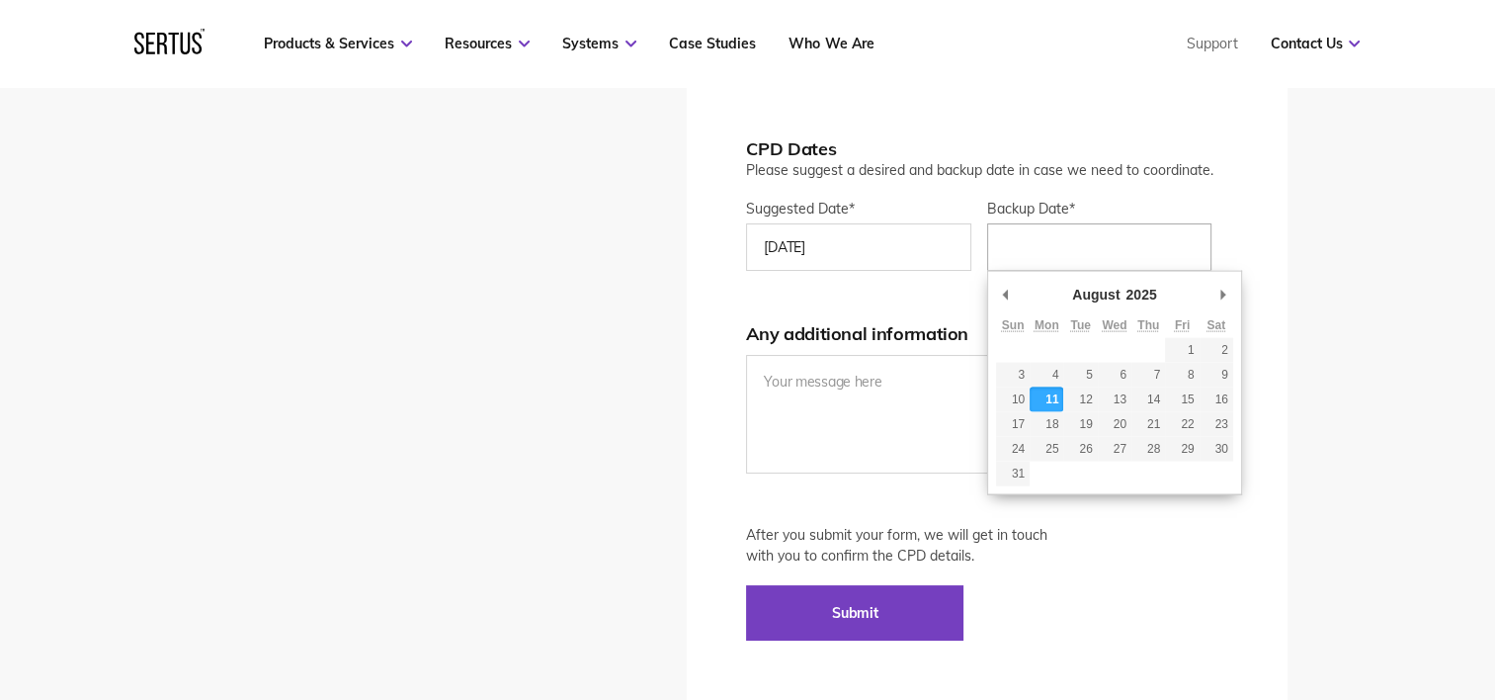
click at [1028, 256] on input "Backup Date*" at bounding box center [1099, 246] width 225 height 47
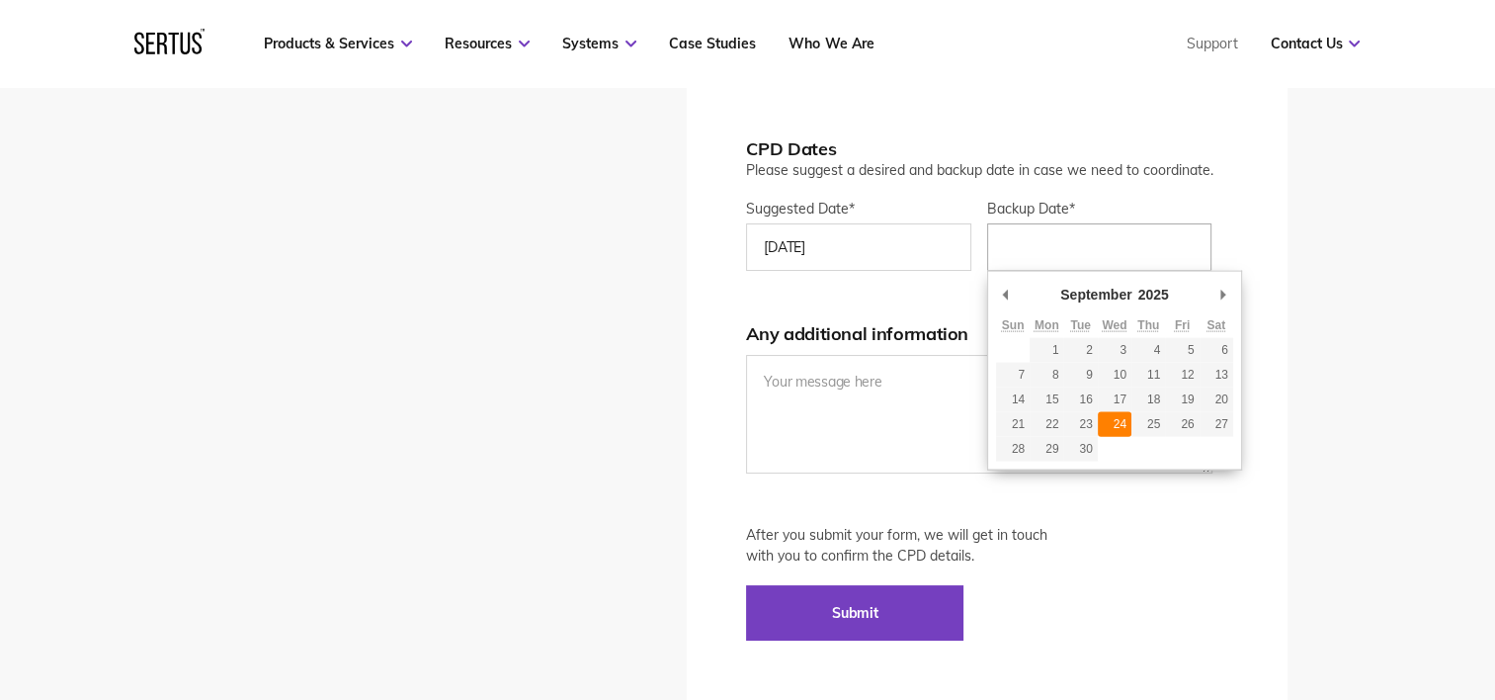
type div "[DATE]"
type input "[DATE]"
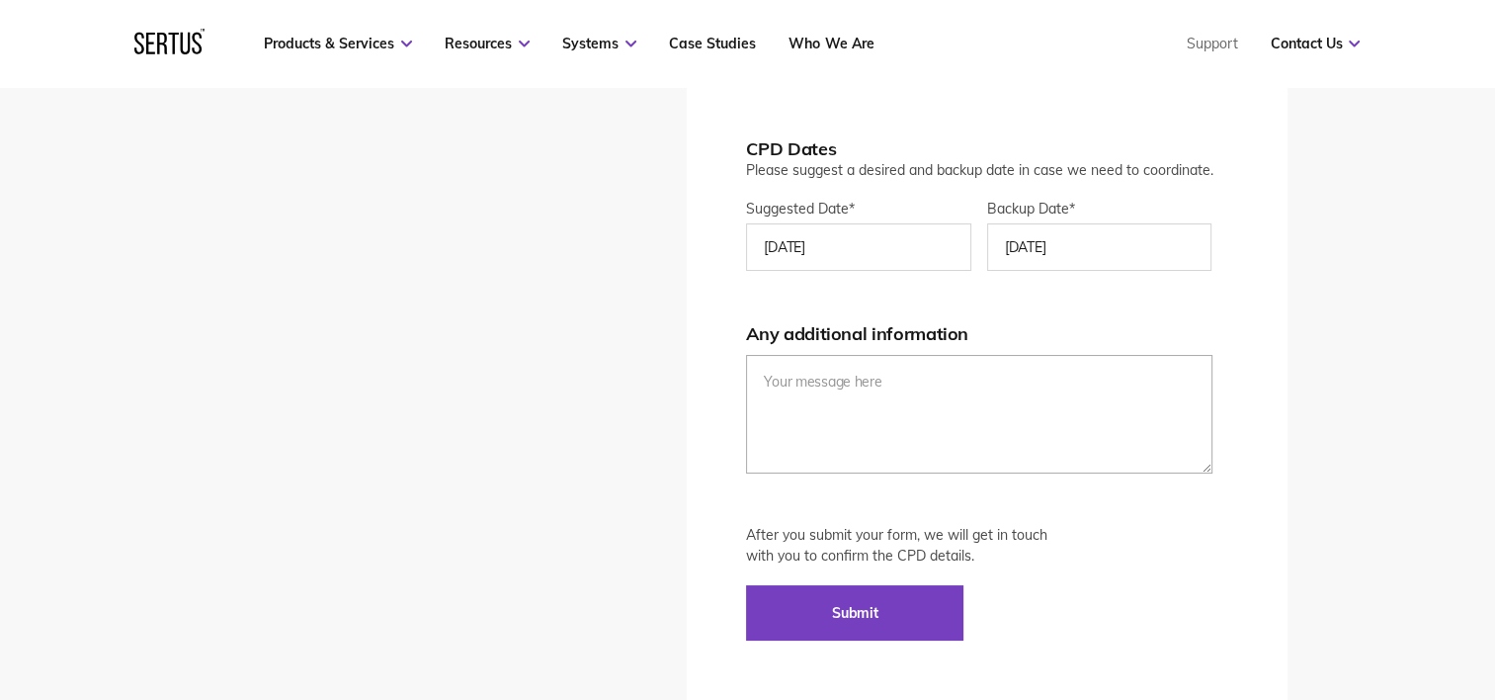
click at [842, 403] on textarea at bounding box center [978, 414] width 465 height 119
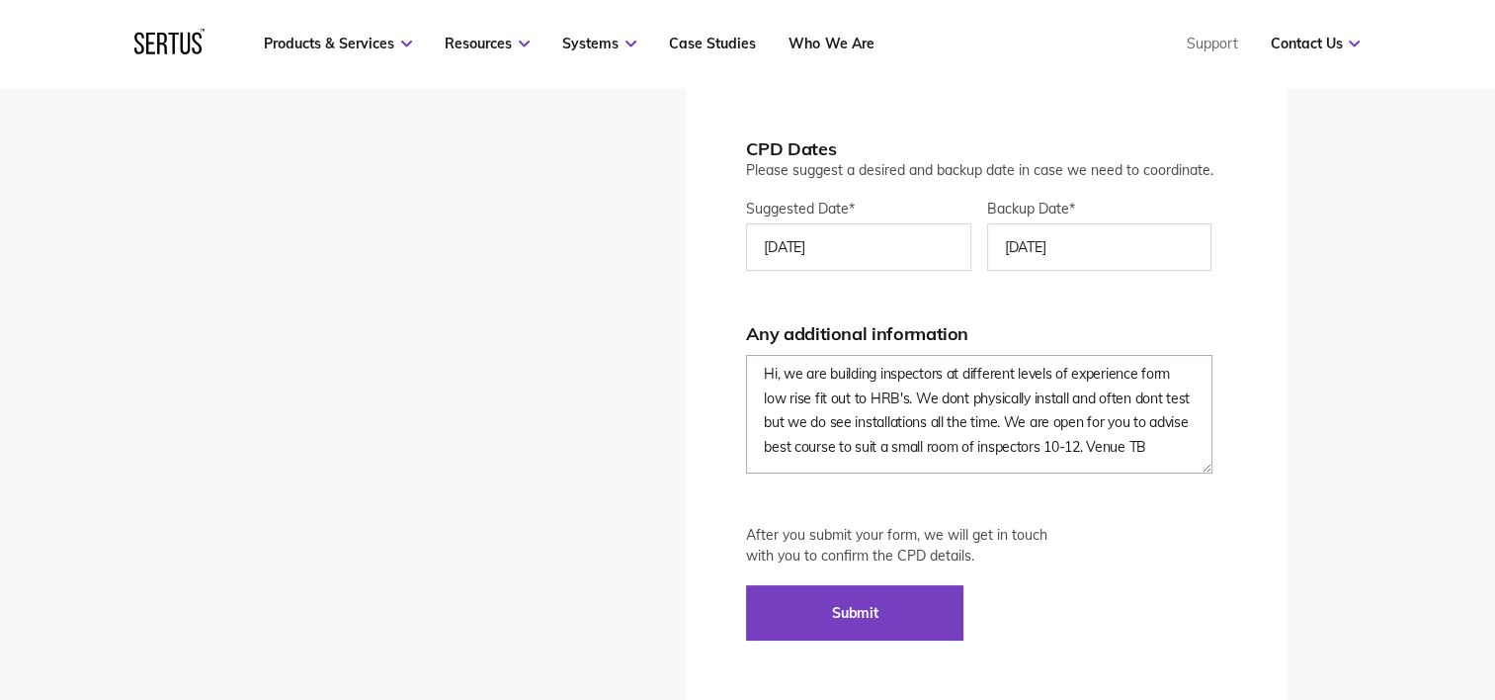
scroll to position [14, 0]
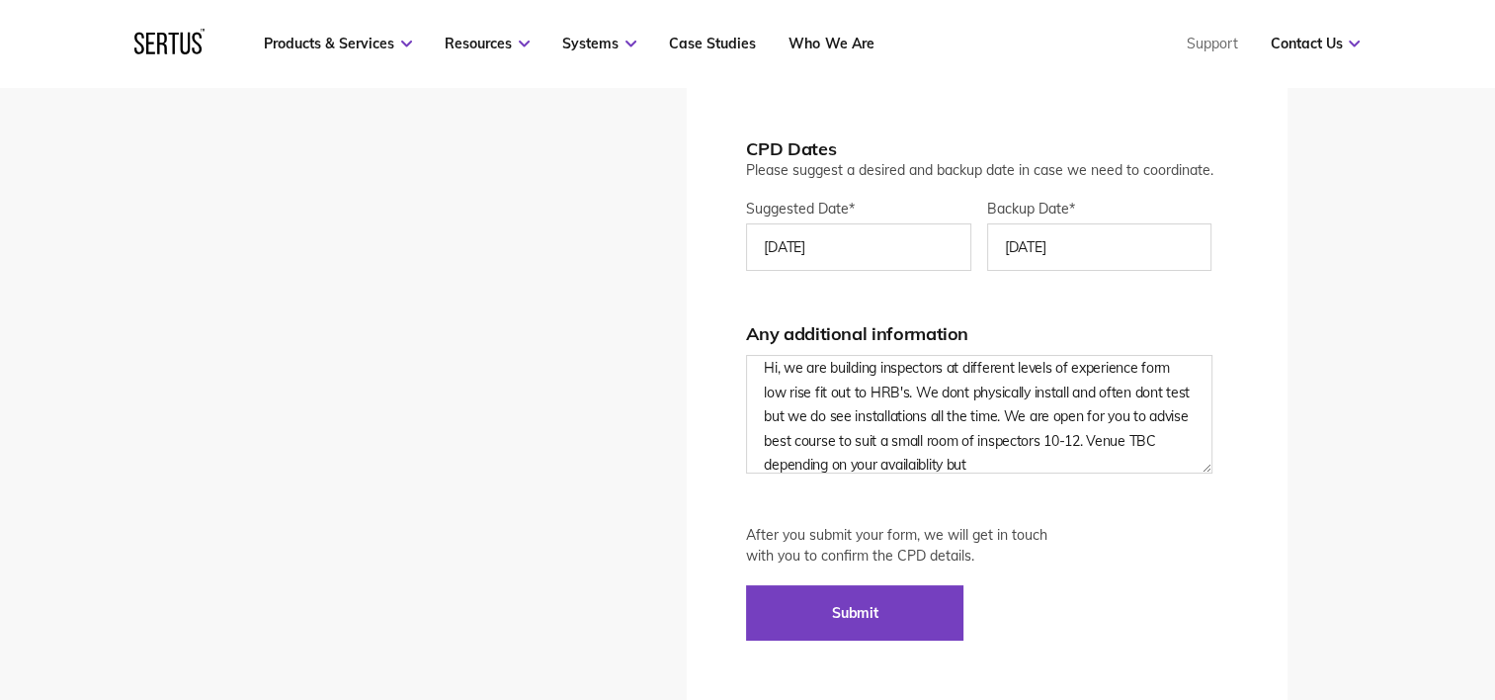
drag, startPoint x: 931, startPoint y: 456, endPoint x: 916, endPoint y: 478, distance: 27.1
click at [916, 477] on form "Your details [PERSON_NAME] Brown Building Control Ltd [PERSON_NAME][EMAIL_ADDRE…" at bounding box center [986, 37] width 481 height 1208
click at [934, 458] on textarea "Hi, we are building inspectors at different levels of experience form low rise …" at bounding box center [978, 414] width 465 height 119
click at [976, 463] on textarea "Hi, we are building inspectors at different levels of experience form low rise …" at bounding box center [978, 414] width 465 height 119
click at [1019, 463] on textarea "Hi, we are building inspectors at different levels of experience form low rise …" at bounding box center [978, 414] width 465 height 119
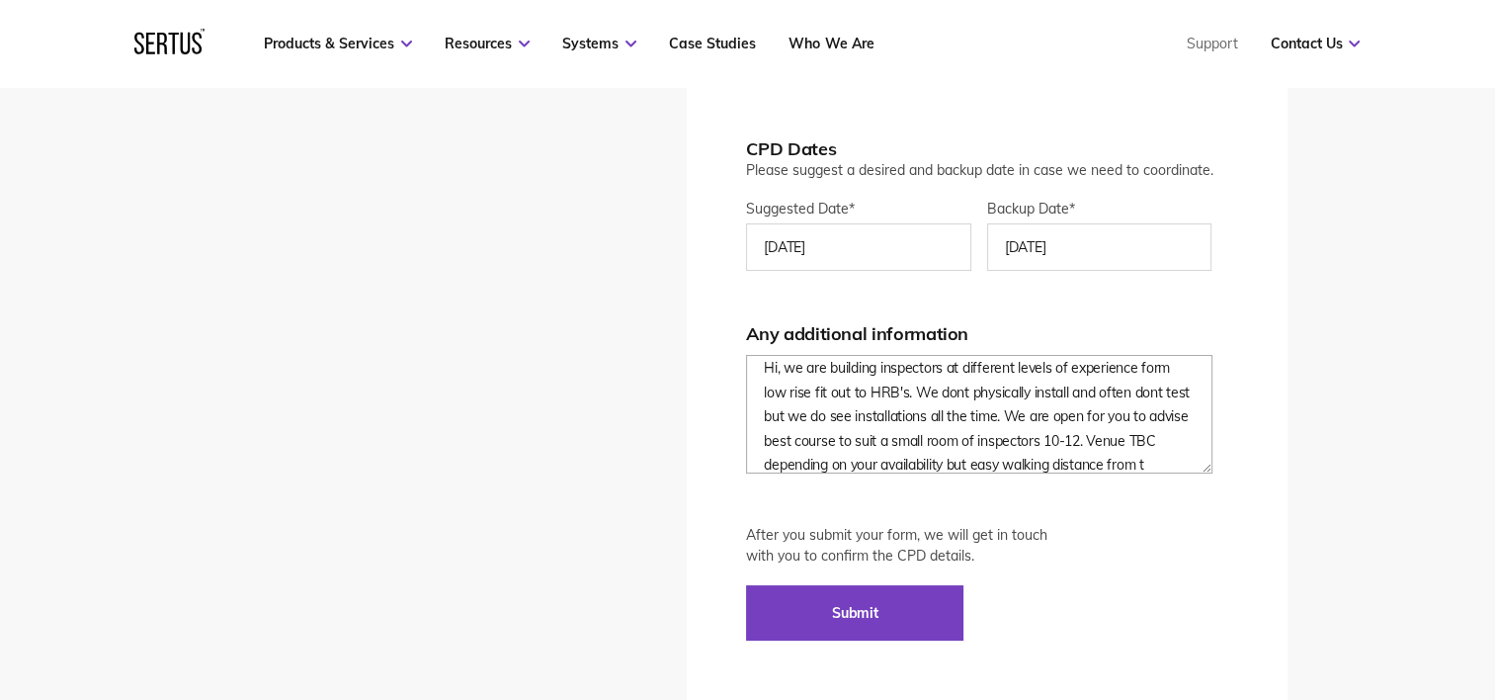
scroll to position [39, 0]
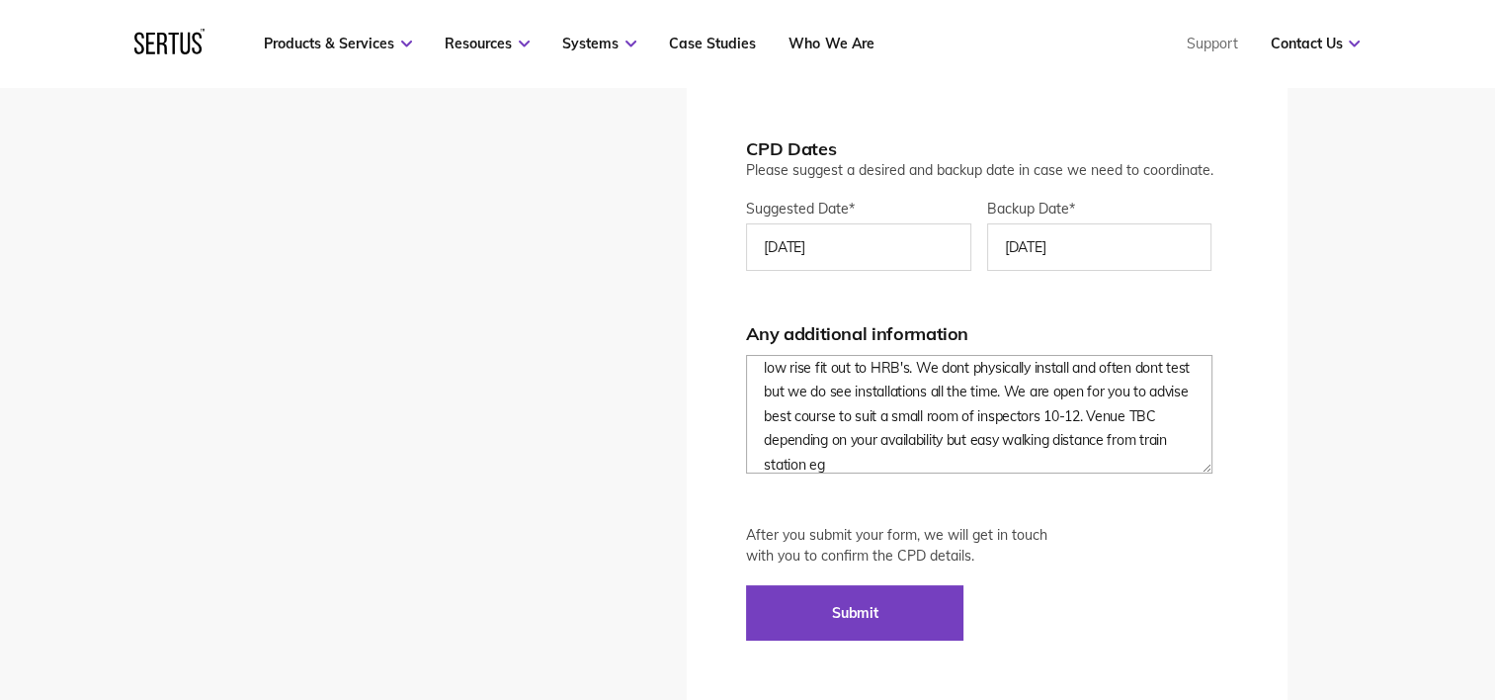
paste textarea "[GEOGRAPHIC_DATA]"
paste textarea "[GEOGRAPHIC_DATA] ([GEOGRAPHIC_DATA]) hotel"
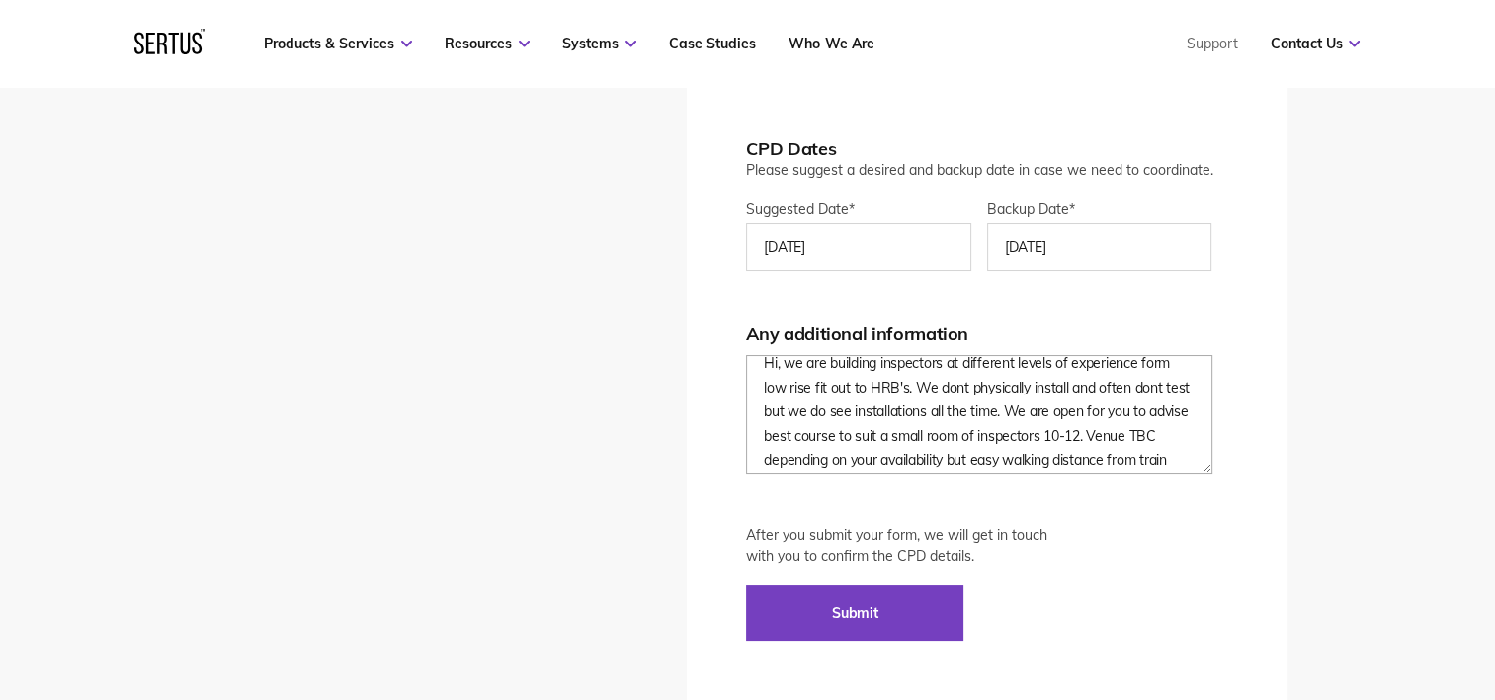
scroll to position [0, 0]
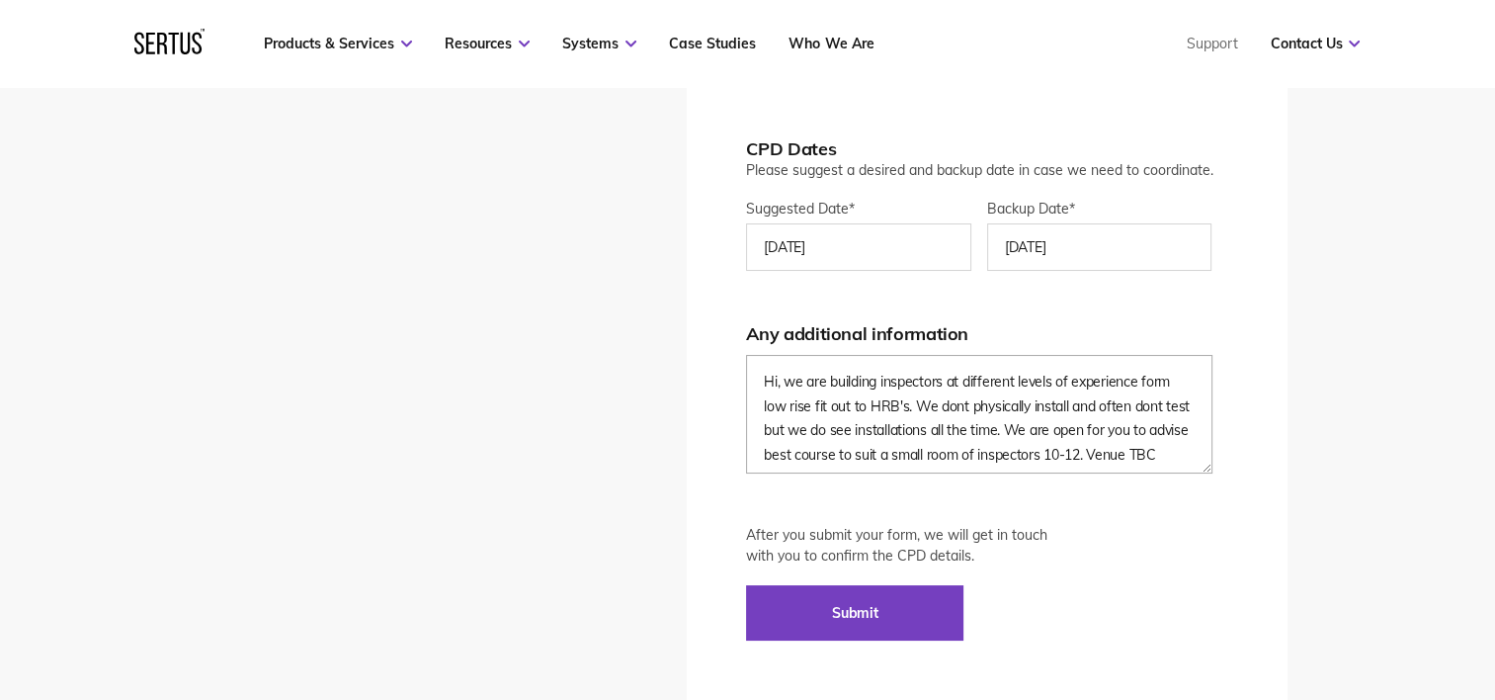
click at [1155, 381] on textarea "Hi, we are building inspectors at different levels of experience form low rise …" at bounding box center [978, 414] width 465 height 119
drag, startPoint x: 883, startPoint y: 455, endPoint x: 874, endPoint y: 449, distance: 11.5
click at [880, 452] on textarea "Hi, we are building inspectors at different levels of experience from low rise …" at bounding box center [978, 414] width 465 height 119
click at [874, 447] on textarea "Hi, we are building inspectors at different levels of experience from low rise …" at bounding box center [978, 414] width 465 height 119
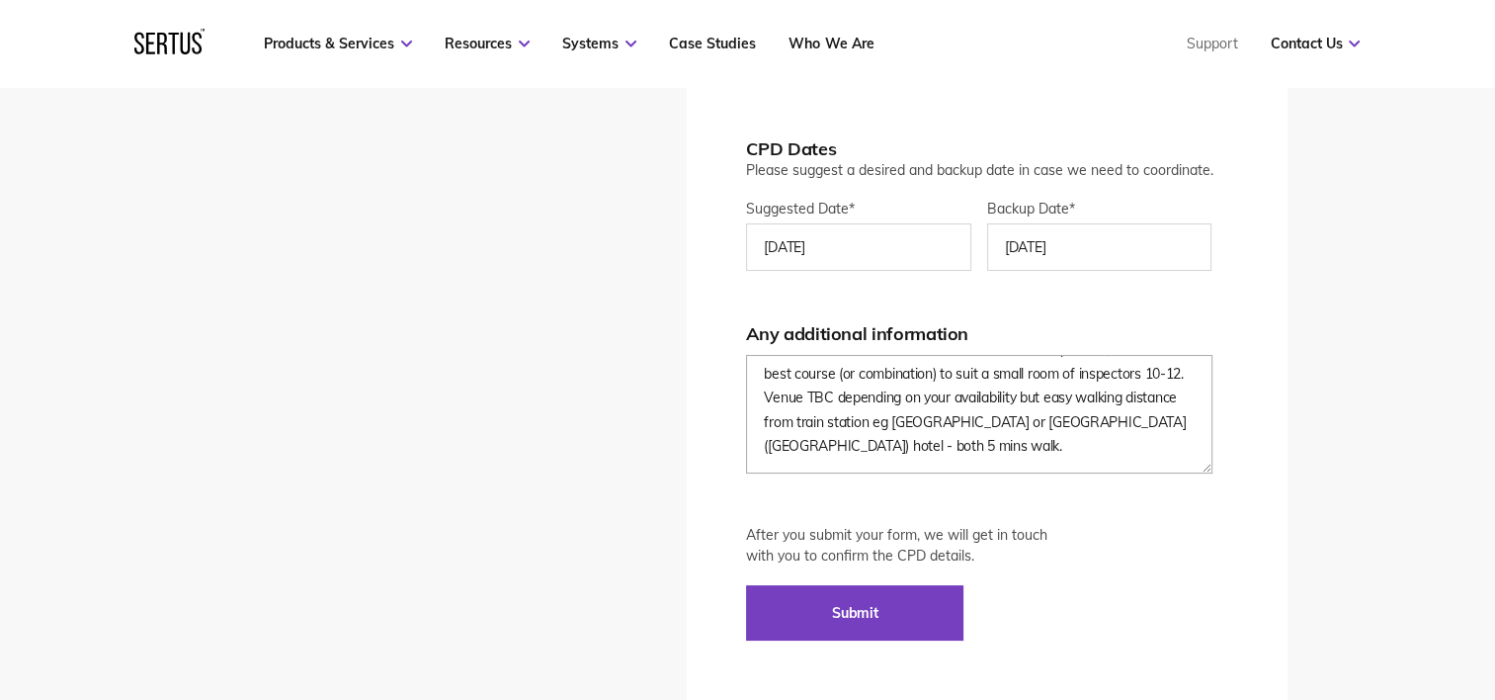
scroll to position [104, 0]
click at [894, 444] on textarea "Hi, we are building inspectors at different levels of experience from low rise …" at bounding box center [978, 414] width 465 height 119
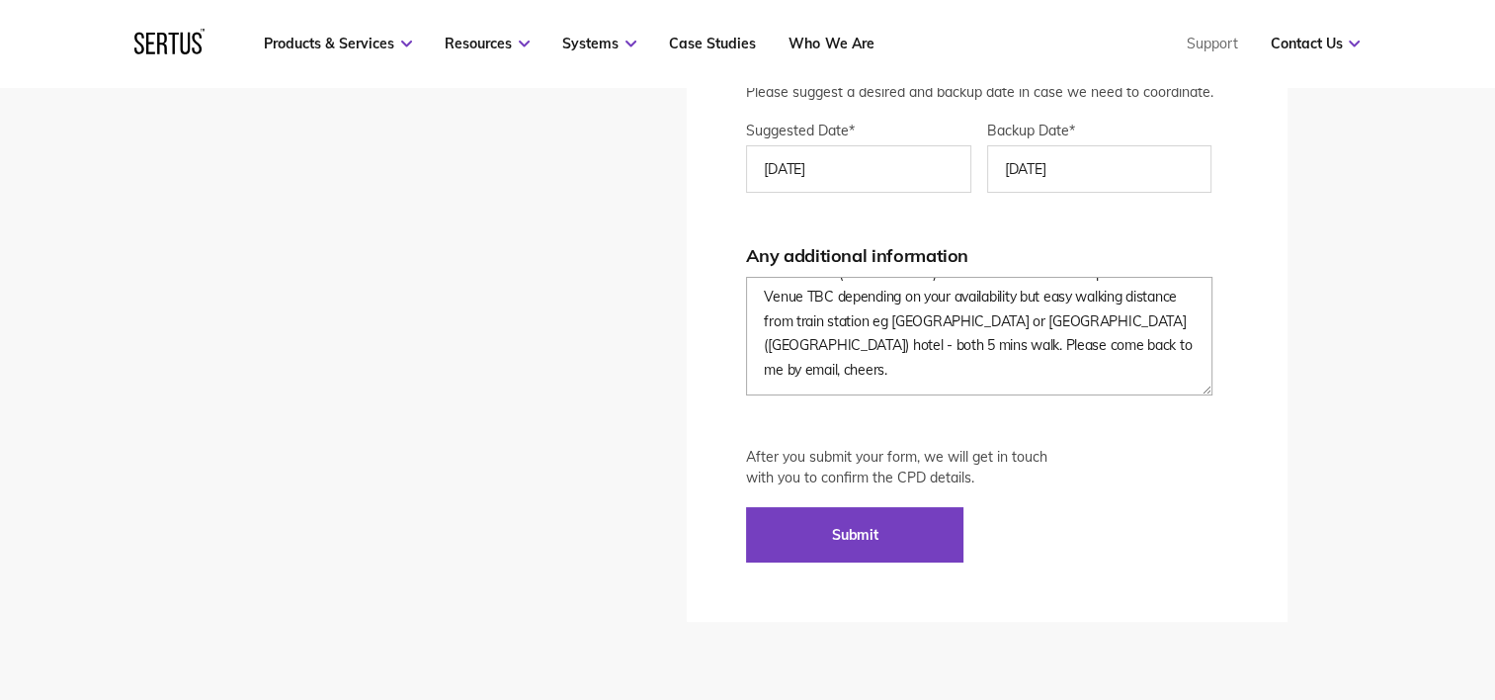
scroll to position [4348, 0]
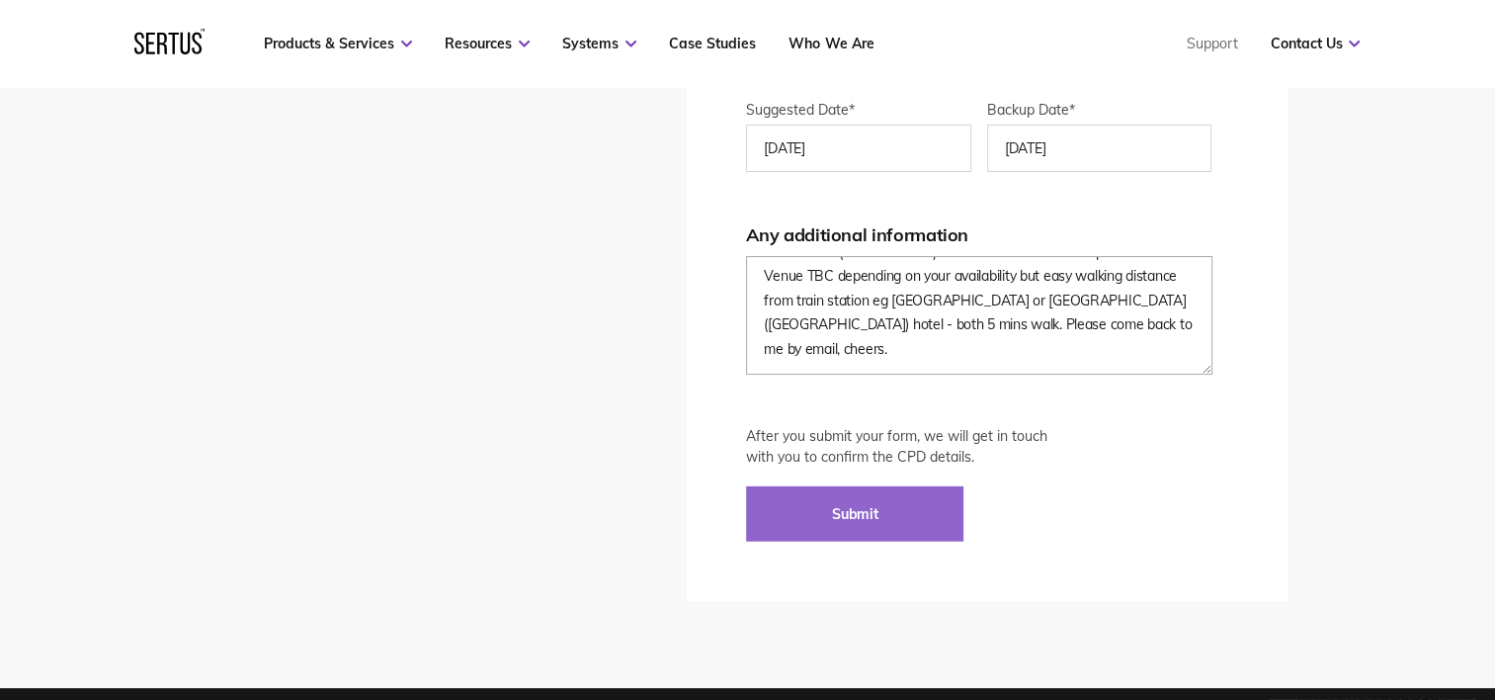
type textarea "Hi, we are building inspectors at different levels of experience from low rise …"
click at [848, 514] on input "Submit" at bounding box center [854, 513] width 217 height 55
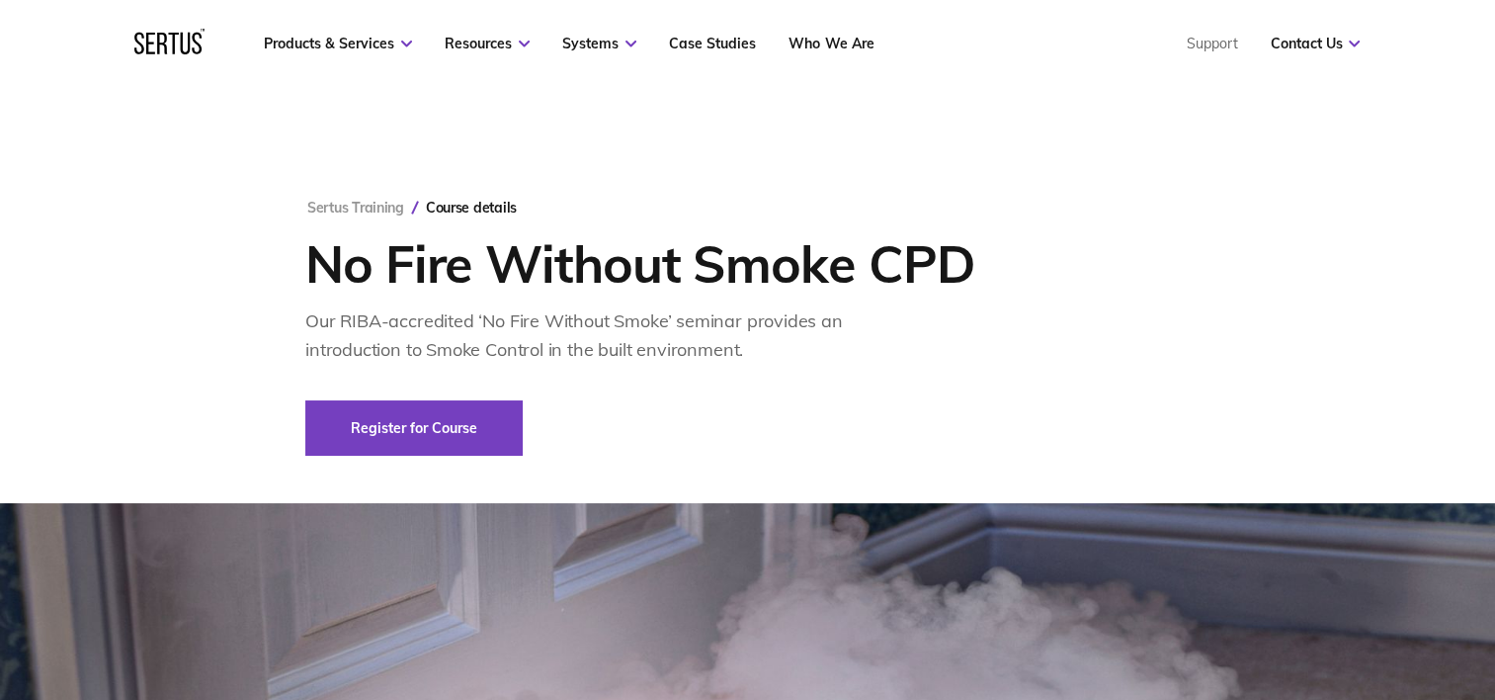
scroll to position [0, 0]
